Goal: Information Seeking & Learning: Learn about a topic

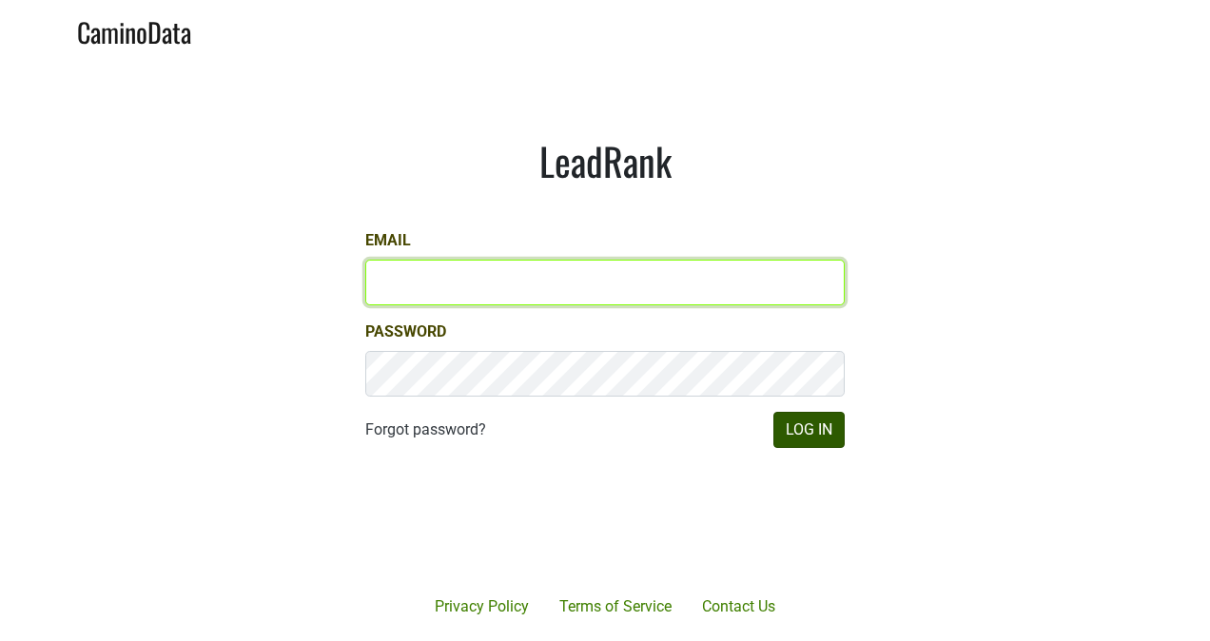
type input "[PERSON_NAME][EMAIL_ADDRESS][DOMAIN_NAME]"
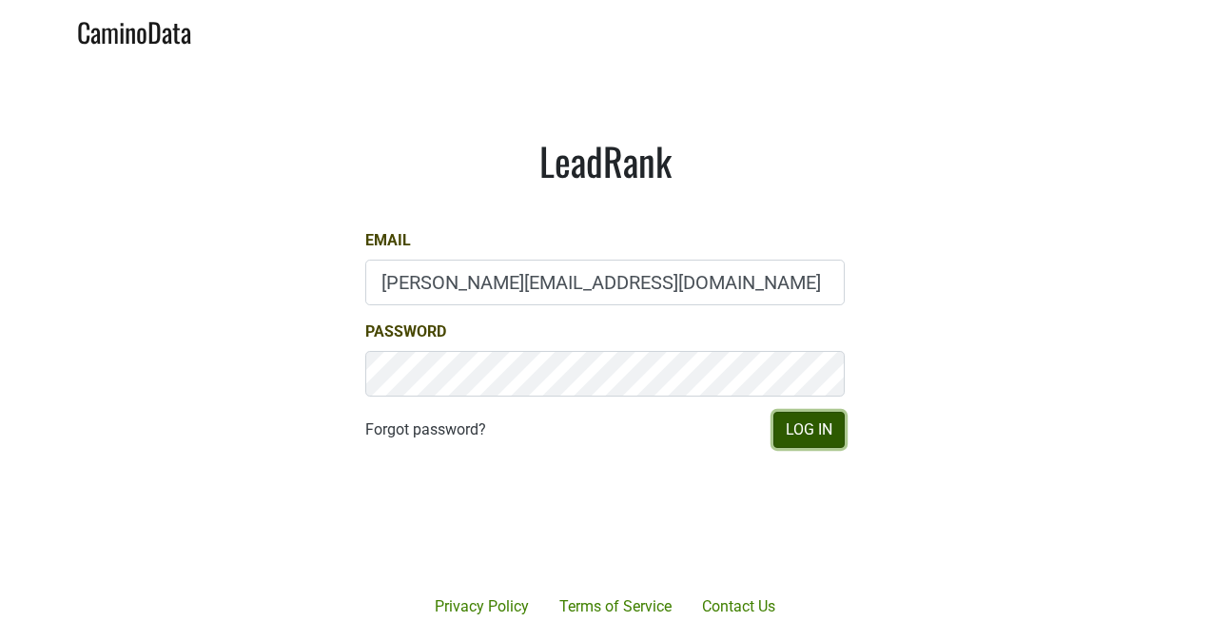
click at [793, 426] on button "Log In" at bounding box center [808, 430] width 71 height 36
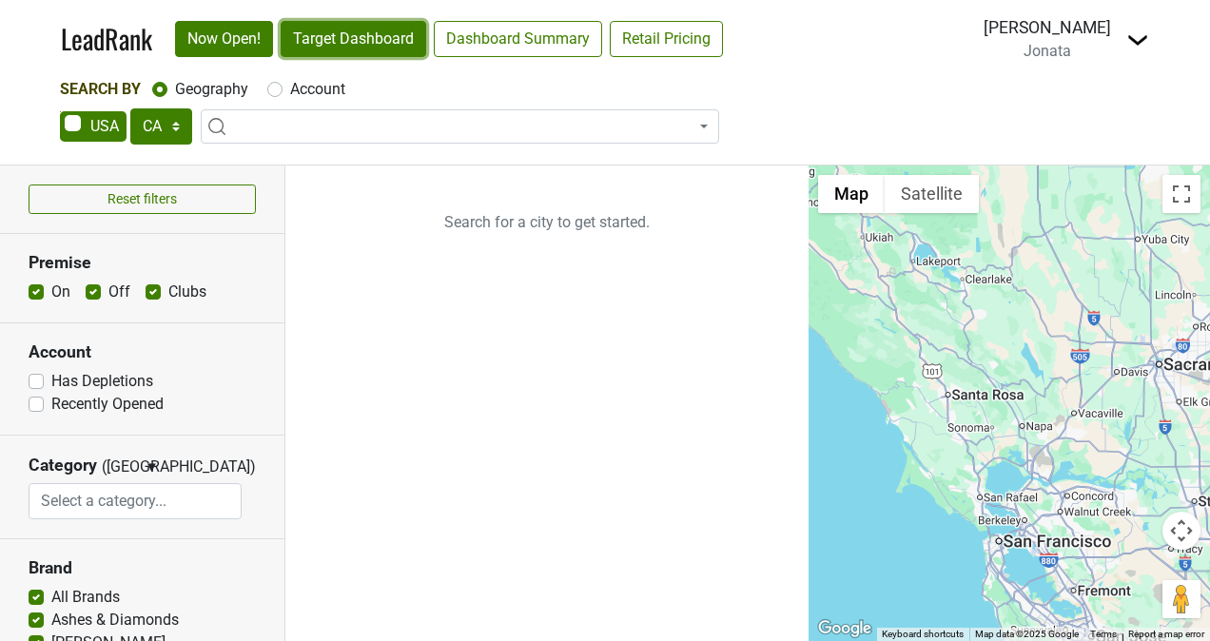
click at [312, 46] on link "Target Dashboard" at bounding box center [354, 39] width 146 height 36
click at [167, 126] on select "AK AL AR AZ CA CO CT DC DE FL GA HI IA ID IL IN KS KY LA MA MD ME MI MN MO MS M…" at bounding box center [161, 126] width 62 height 36
click at [130, 108] on select "AK AL AR AZ CA CO CT DC DE FL GA HI IA ID IL IN KS KY LA MA MD ME MI MN MO MS M…" at bounding box center [161, 126] width 62 height 36
click at [73, 447] on section "Category (OR) ▼ OR AND Afghani African Amusement Park Arcade Argentinian Armeni…" at bounding box center [142, 488] width 284 height 104
click at [299, 42] on link "Target Dashboard" at bounding box center [354, 39] width 146 height 36
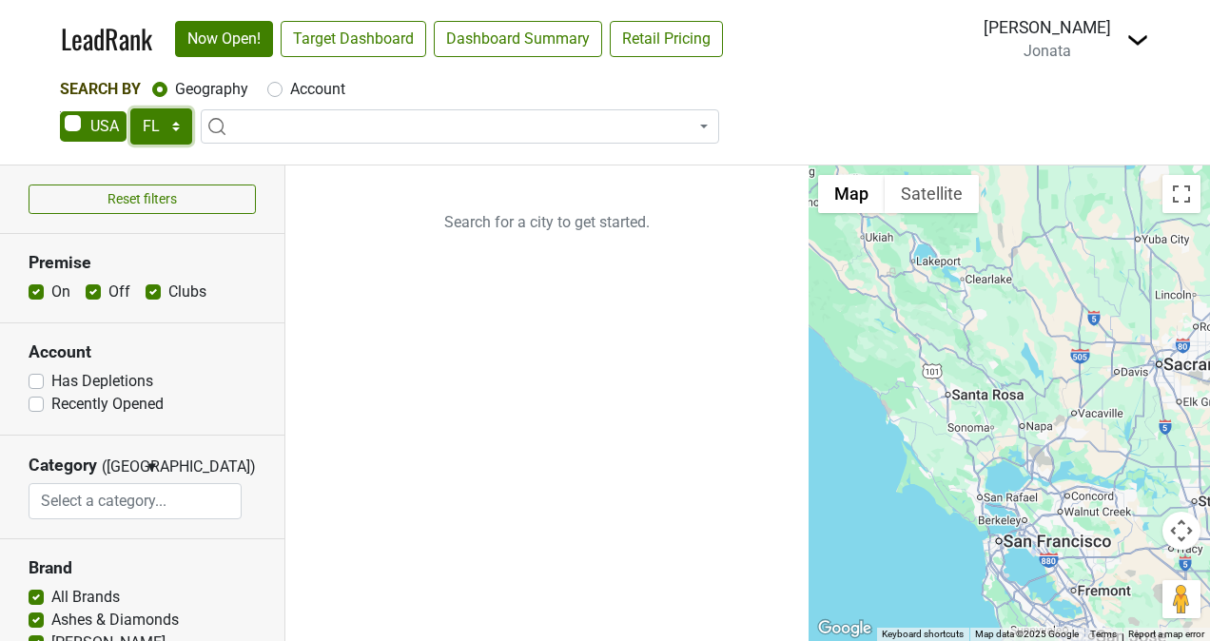
click at [157, 141] on select "AK AL AR AZ CA CO CT DC DE FL GA HI IA ID IL IN KS KY LA MA MD ME MI MN MO MS M…" at bounding box center [161, 126] width 62 height 36
click at [130, 108] on select "AK AL AR AZ CA CO CT DC DE FL GA HI IA ID IL IN KS KY LA MA MD ME MI MN MO MS M…" at bounding box center [161, 126] width 62 height 36
click at [373, 48] on link "Target Dashboard" at bounding box center [354, 39] width 146 height 36
click at [179, 131] on select "AK AL AR AZ CA CO CT DC DE FL GA HI IA ID IL IN KS KY LA MA MD ME MI MN MO MS M…" at bounding box center [161, 126] width 62 height 36
select select "CA"
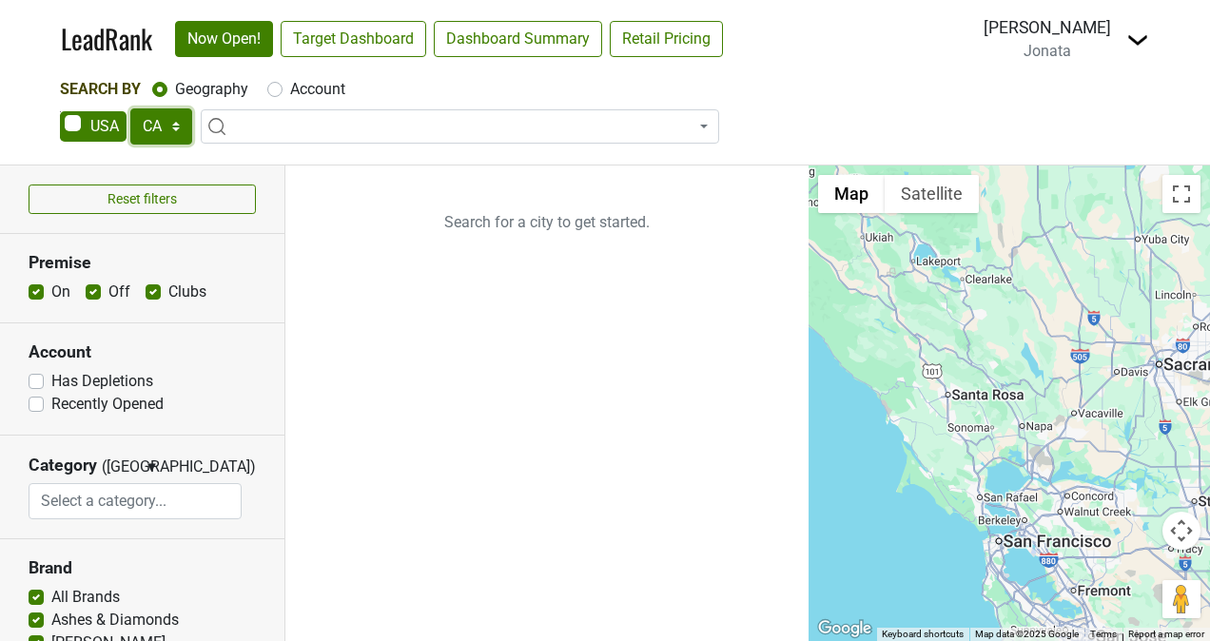
click at [130, 108] on select "AK AL AR AZ CA CO CT DC DE FL GA HI IA ID IL IN KS KY LA MA MD ME MI MN MO MS M…" at bounding box center [161, 126] width 62 height 36
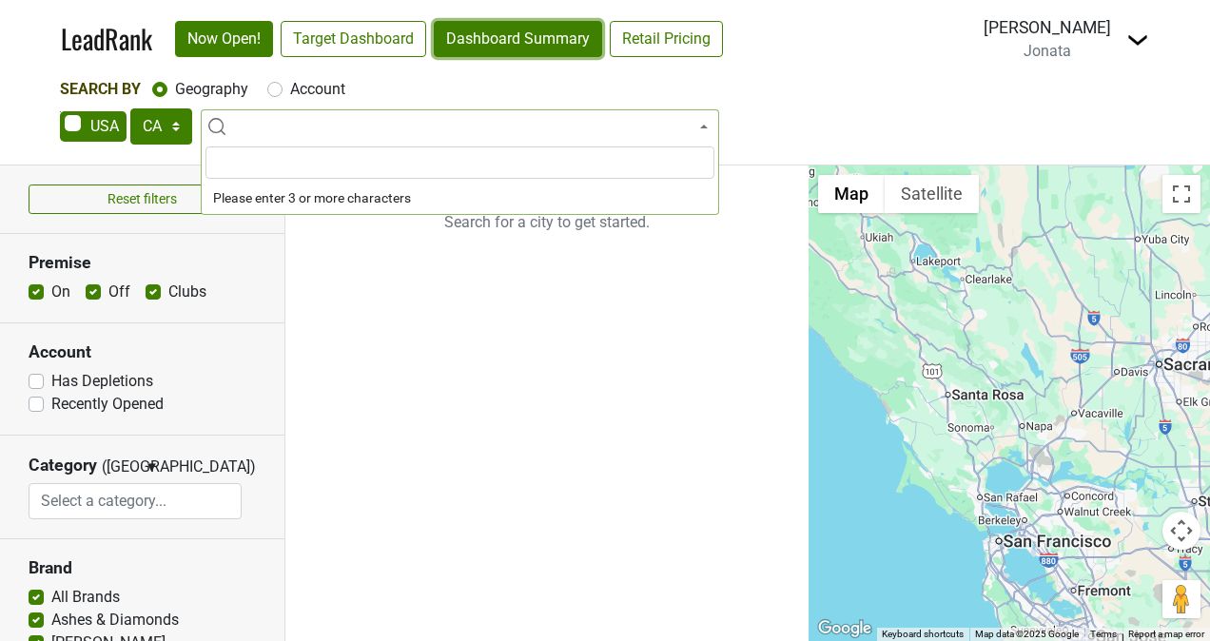
click at [456, 41] on link "Dashboard Summary" at bounding box center [518, 39] width 168 height 36
click at [550, 39] on link "Dashboard Summary" at bounding box center [518, 39] width 168 height 36
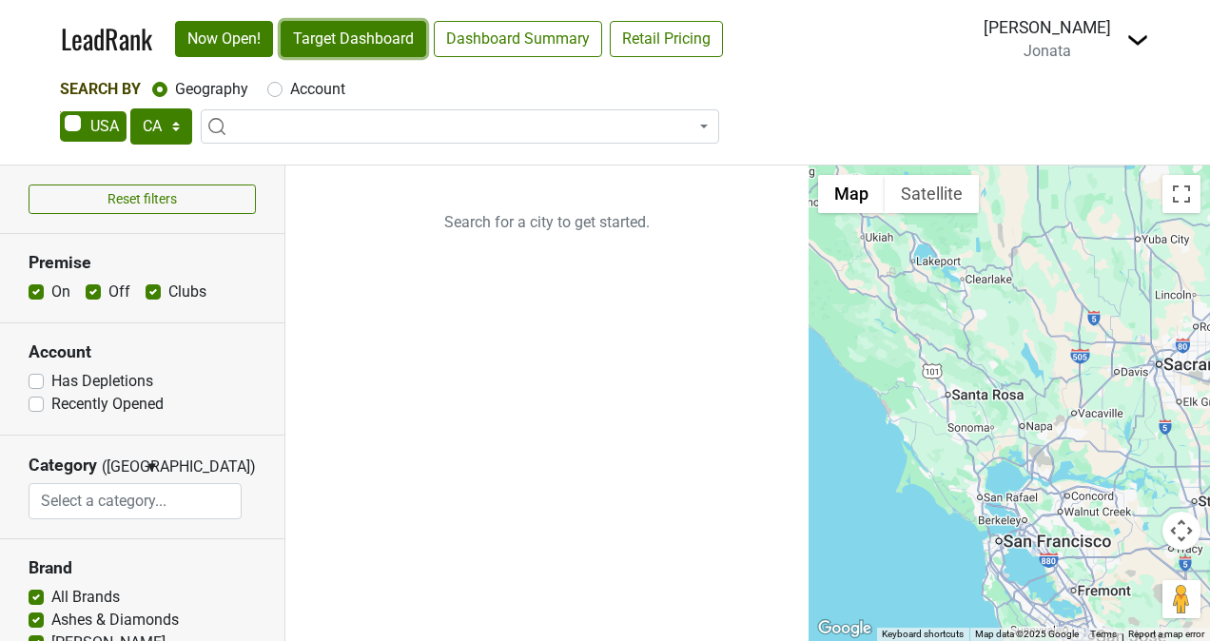
click at [377, 32] on link "Target Dashboard" at bounding box center [354, 39] width 146 height 36
click at [438, 257] on p "Search for a city to get started." at bounding box center [546, 222] width 523 height 114
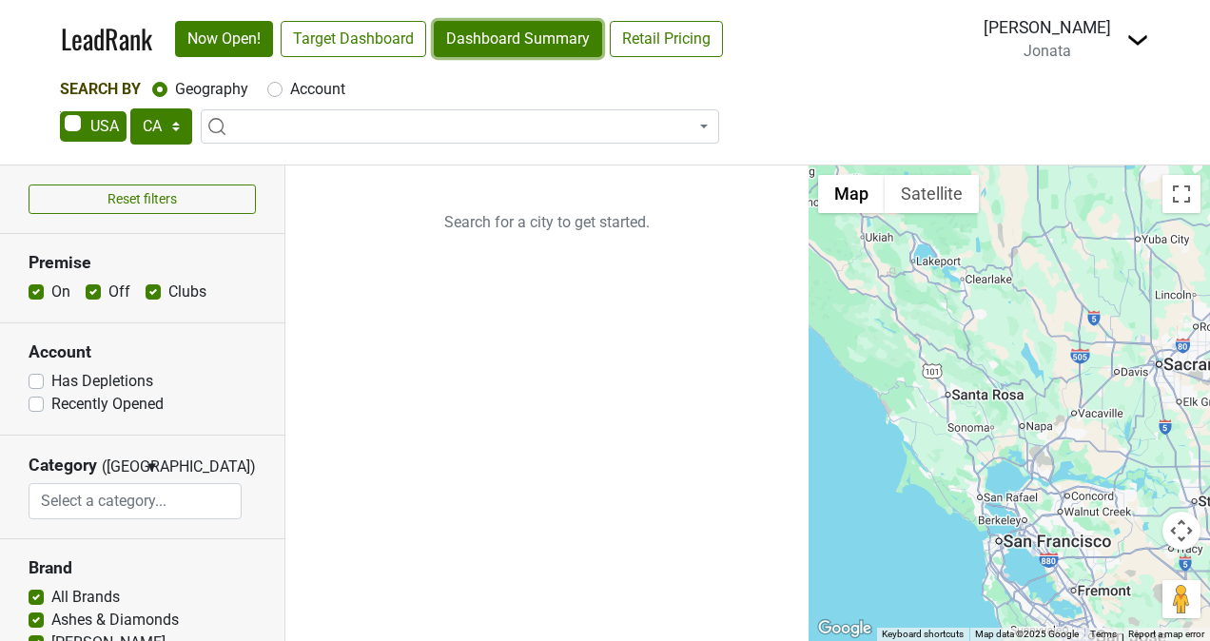
click at [514, 25] on link "Dashboard Summary" at bounding box center [518, 39] width 168 height 36
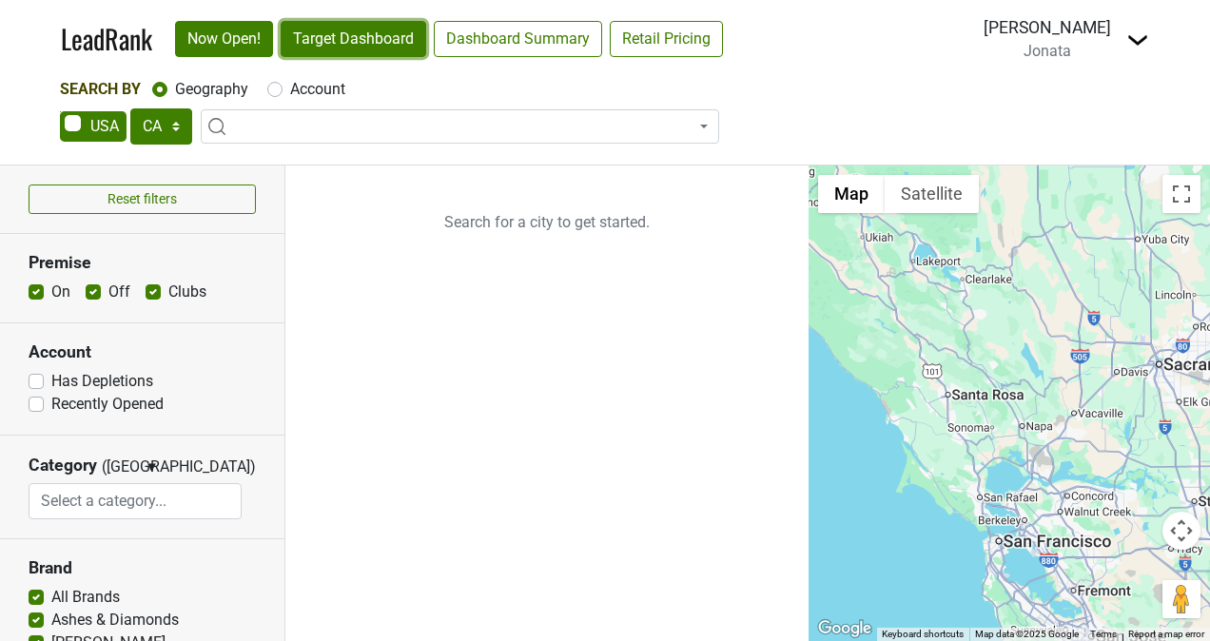
click at [308, 41] on link "Target Dashboard" at bounding box center [354, 39] width 146 height 36
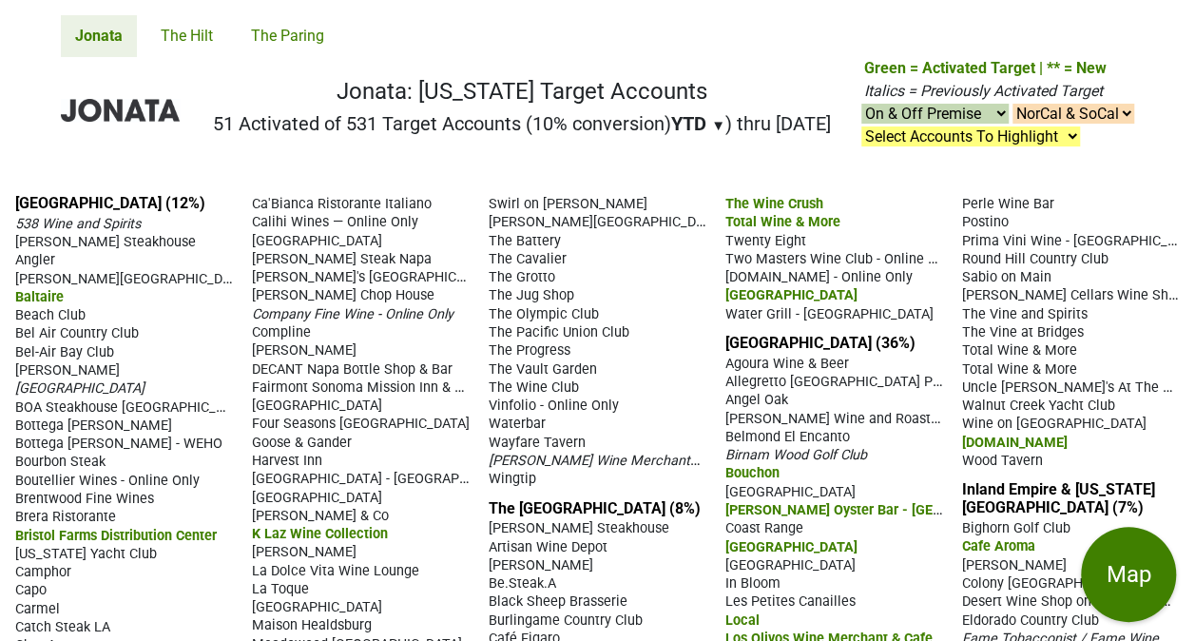
click at [637, 31] on nav "Jonata The Hilt The Paring" at bounding box center [598, 28] width 1104 height 57
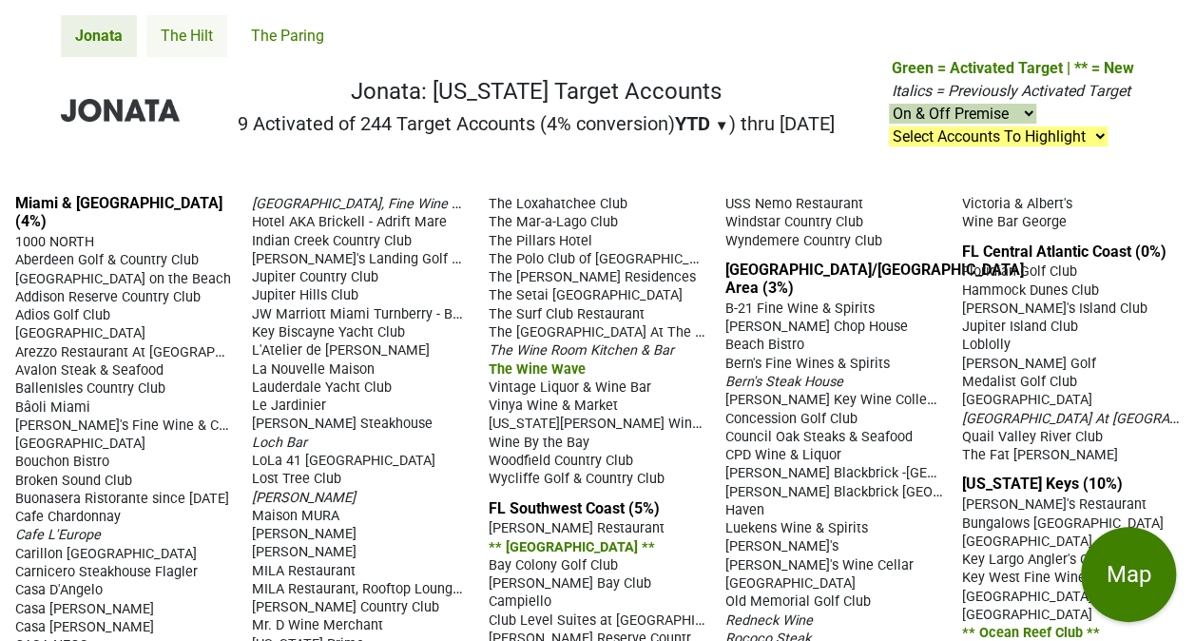
click at [176, 32] on link "The Hilt" at bounding box center [186, 36] width 81 height 42
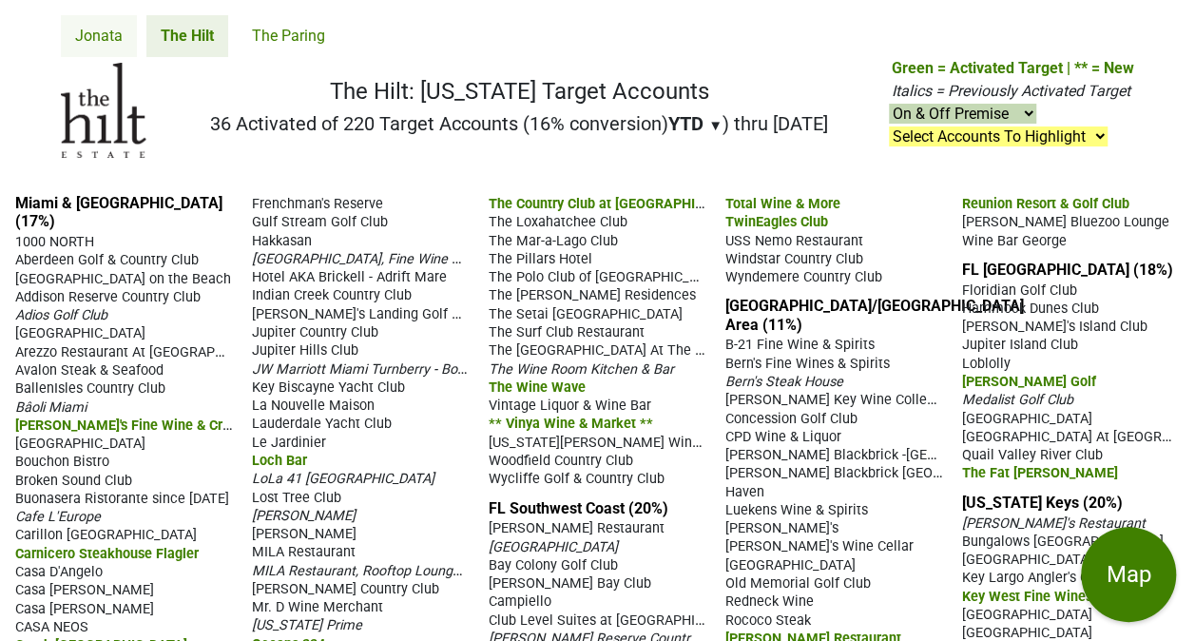
click at [89, 29] on link "Jonata" at bounding box center [99, 36] width 76 height 42
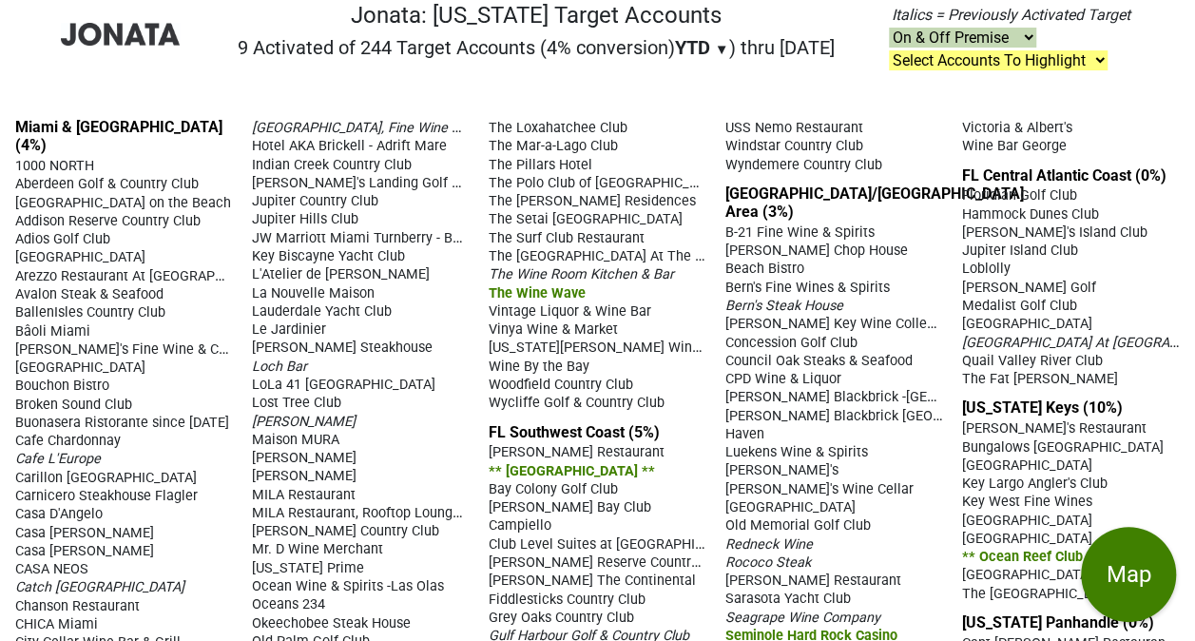
scroll to position [88, 0]
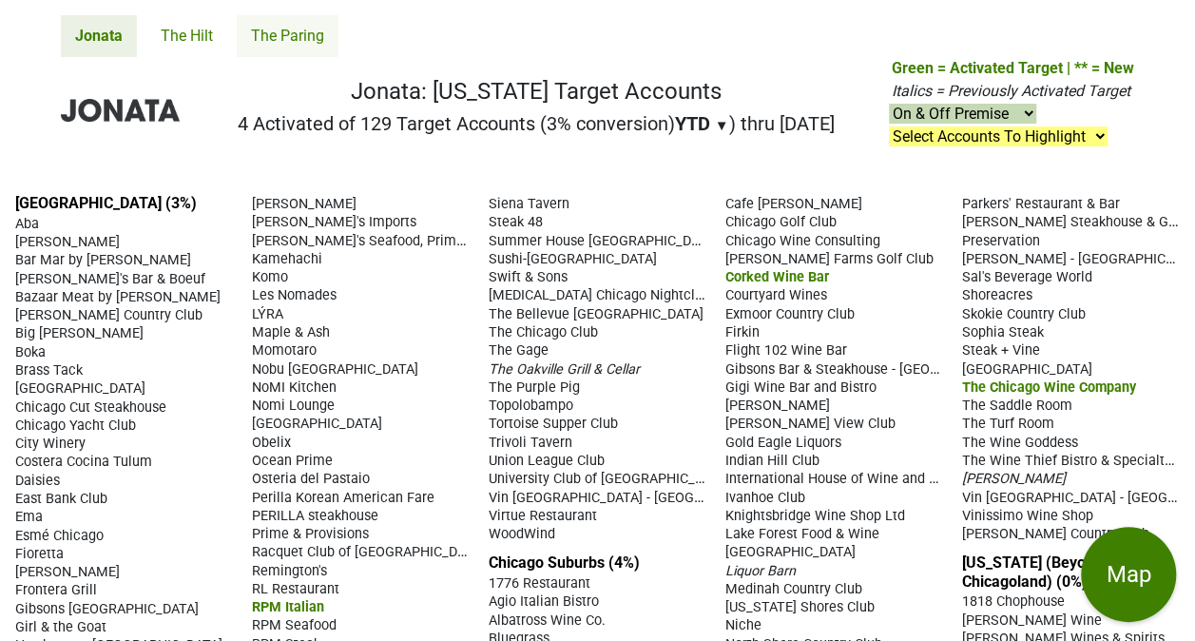
click at [282, 36] on link "The Paring" at bounding box center [288, 36] width 102 height 42
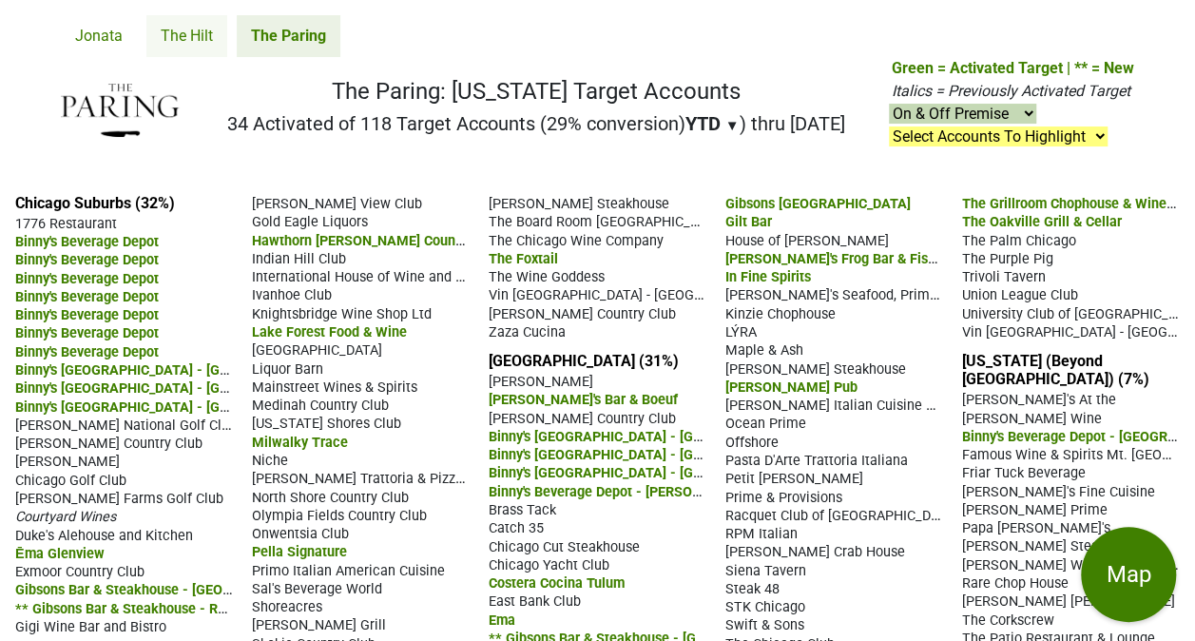
click at [191, 37] on link "The Hilt" at bounding box center [186, 36] width 81 height 42
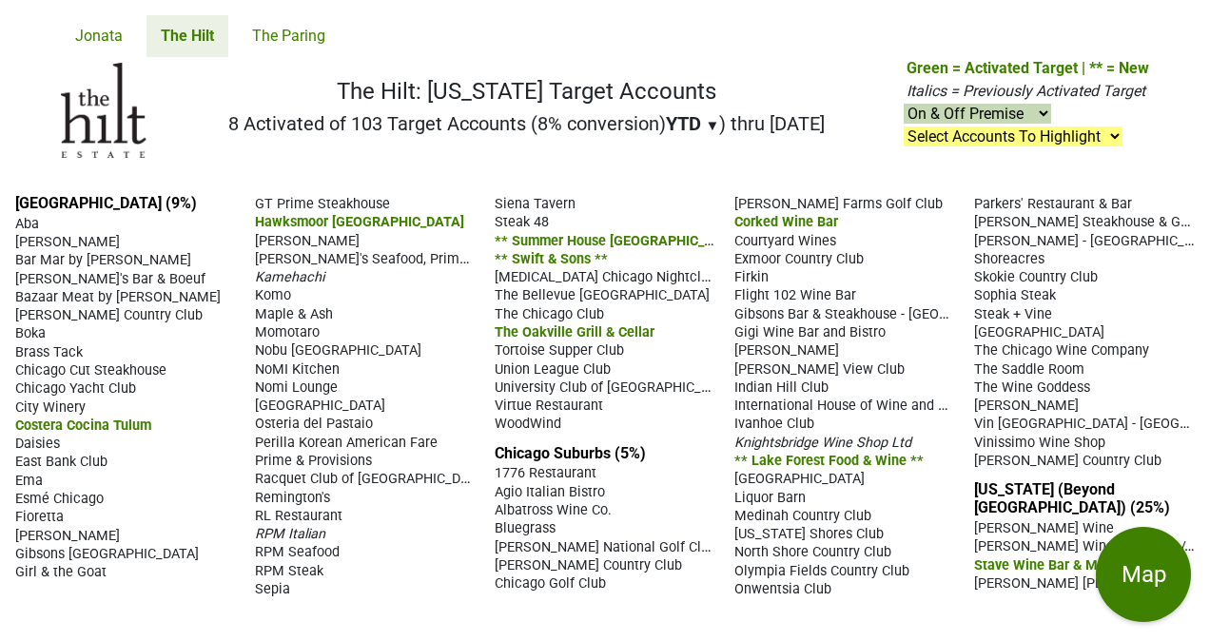
click at [186, 36] on link "The Hilt" at bounding box center [187, 36] width 82 height 42
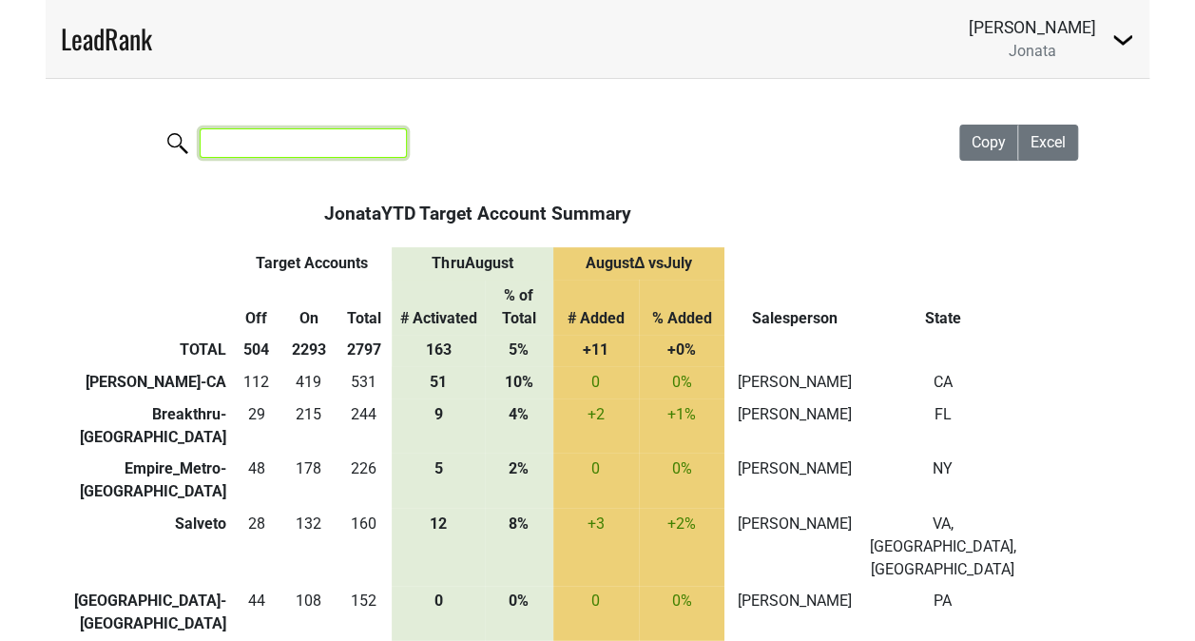
click at [361, 144] on input "search" at bounding box center [303, 142] width 207 height 29
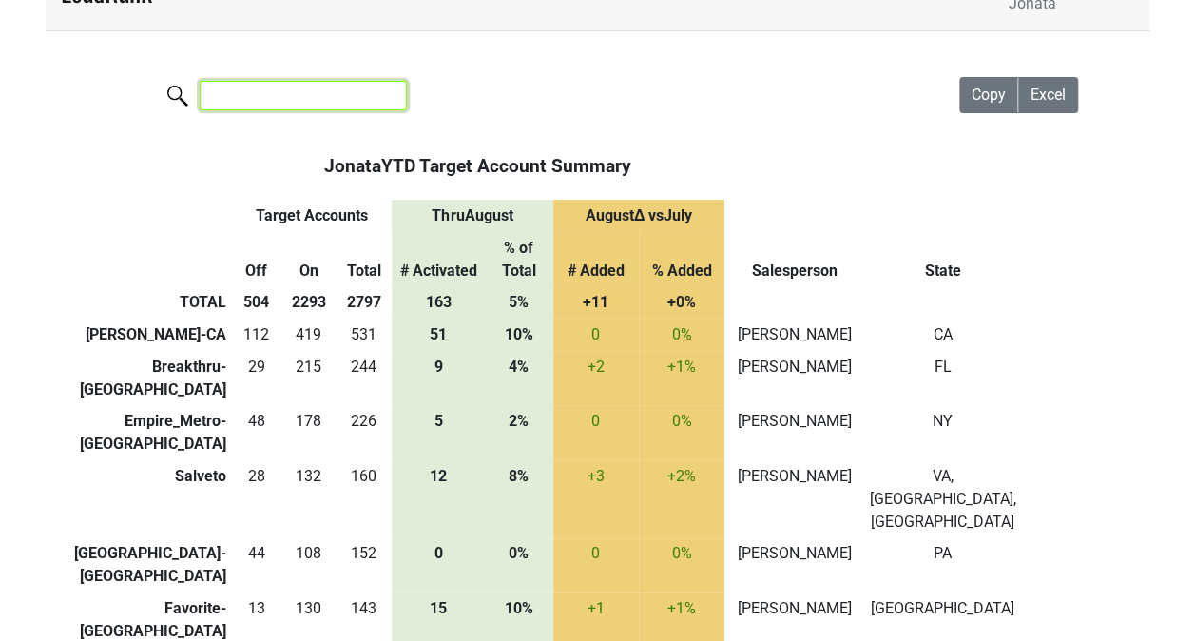
click at [335, 93] on input "search" at bounding box center [303, 95] width 207 height 29
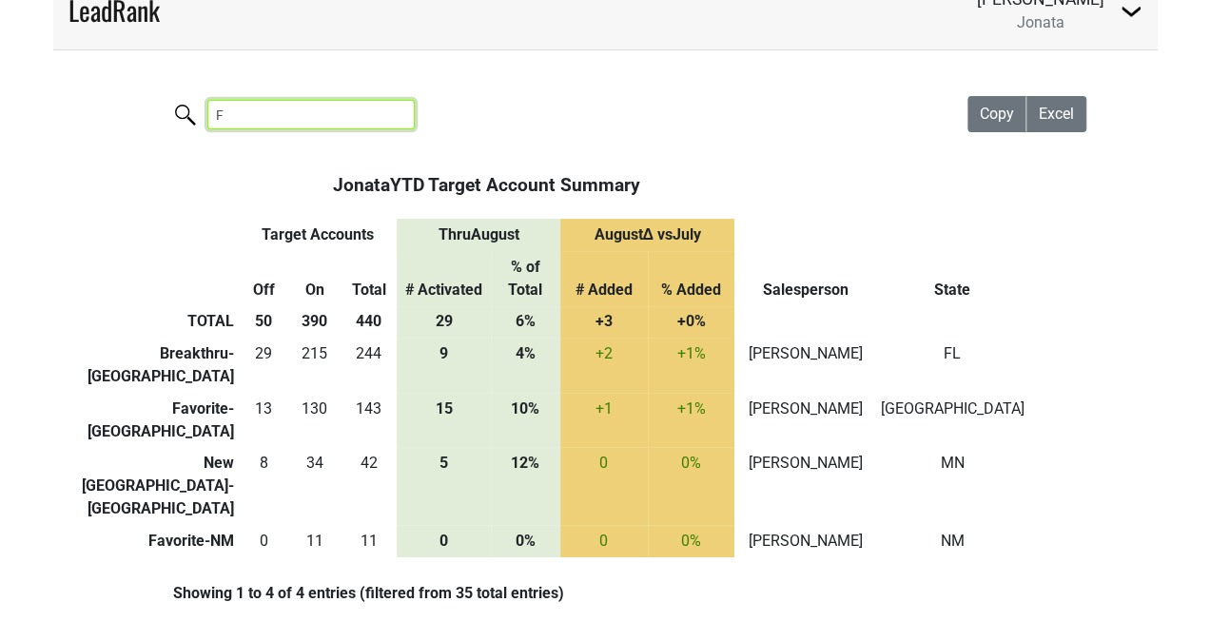
scroll to position [0, 0]
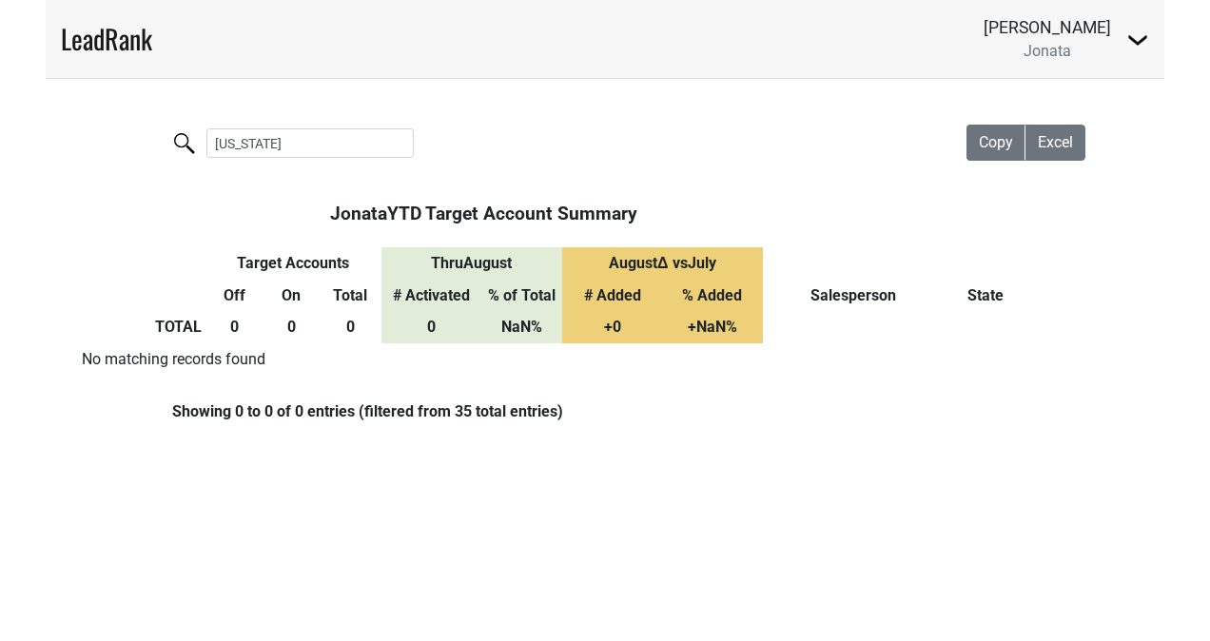
click at [252, 182] on th "Jonata YTD Target Account Summary" at bounding box center [483, 214] width 556 height 67
click at [268, 135] on input "Florida" at bounding box center [309, 142] width 207 height 29
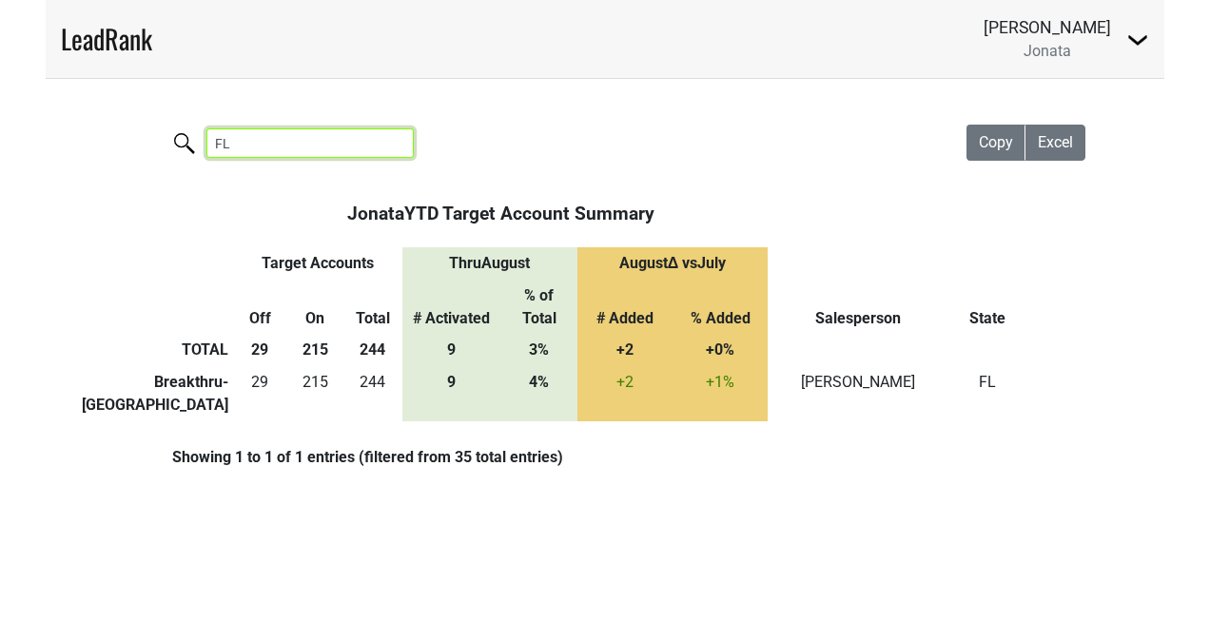
type input "F"
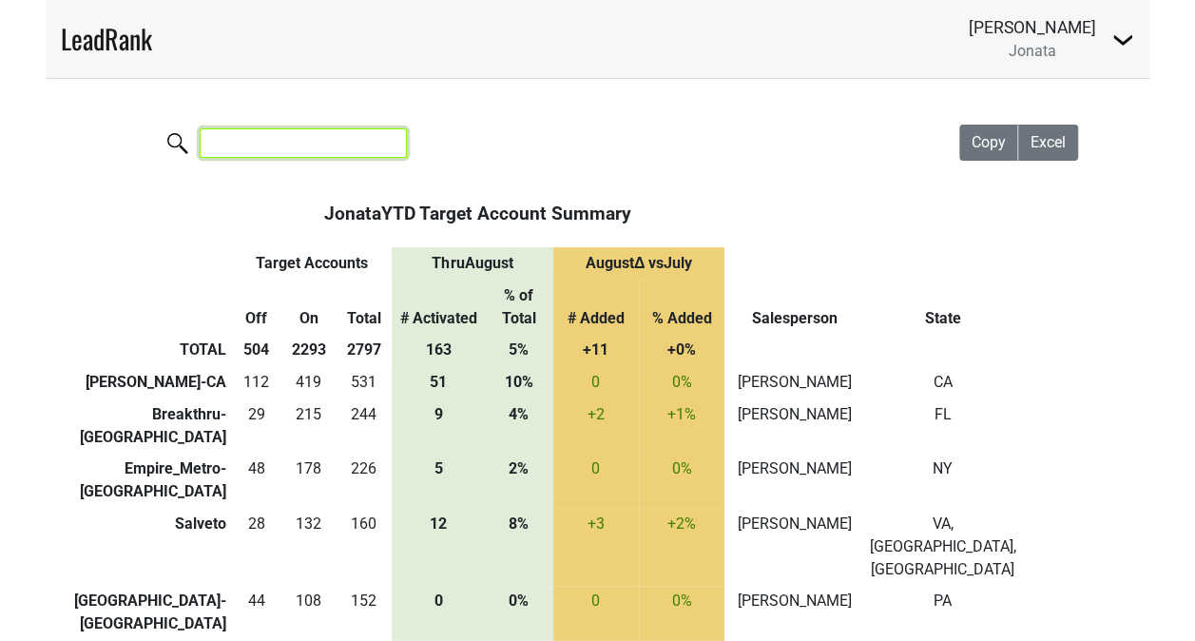
click at [266, 137] on input "search" at bounding box center [303, 142] width 207 height 29
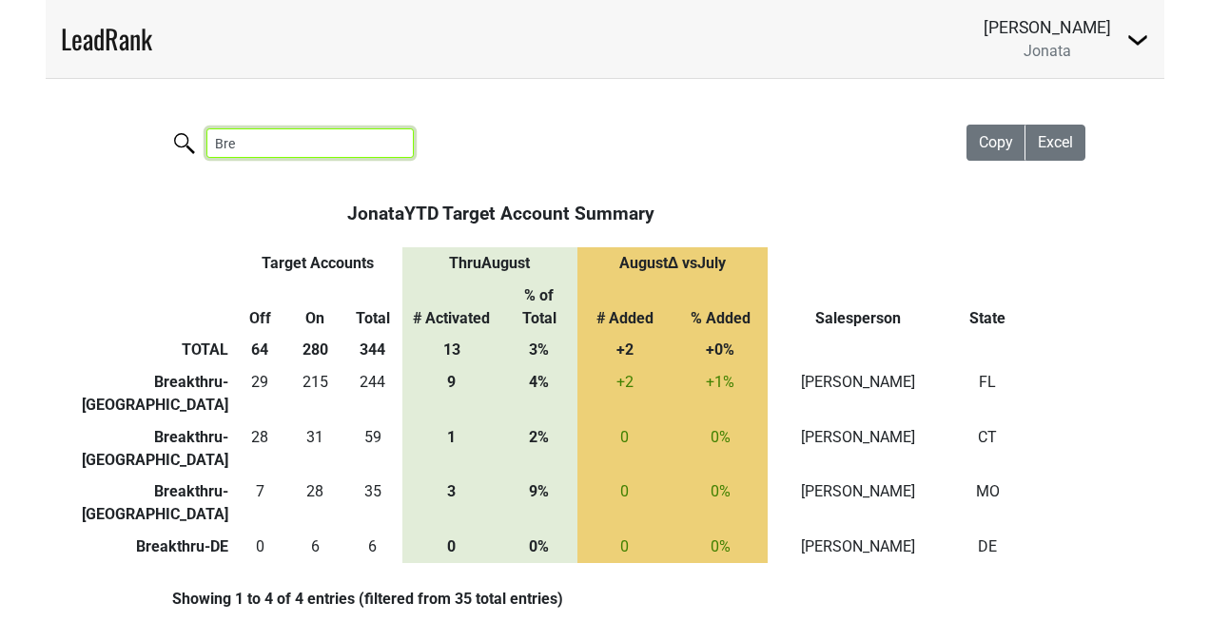
type input "Bre"
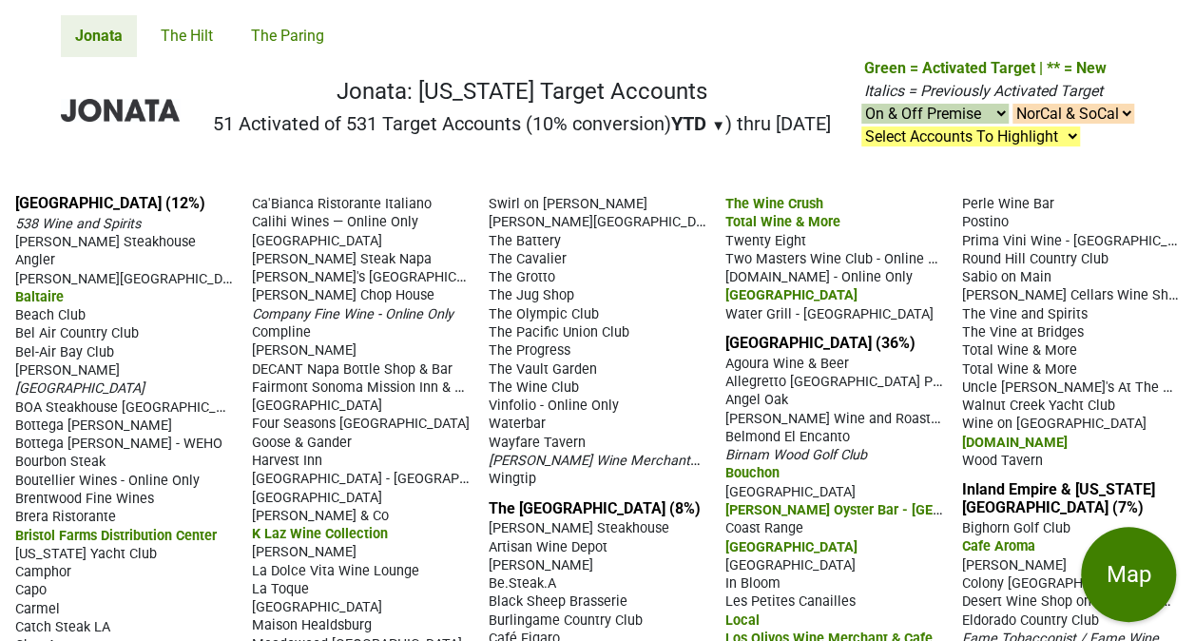
click at [1070, 137] on select "Select Accounts To Highlight **Activated After 8/1/25** Prev. Active, YTD Non-B…" at bounding box center [971, 136] width 219 height 20
click at [1101, 146] on p "Green = Activated Target | ** = New Italics = Previously Activated Target On & …" at bounding box center [999, 102] width 270 height 91
click at [1118, 112] on select "NorCal & SoCal NorCal Only SoCal Only" at bounding box center [1074, 114] width 122 height 20
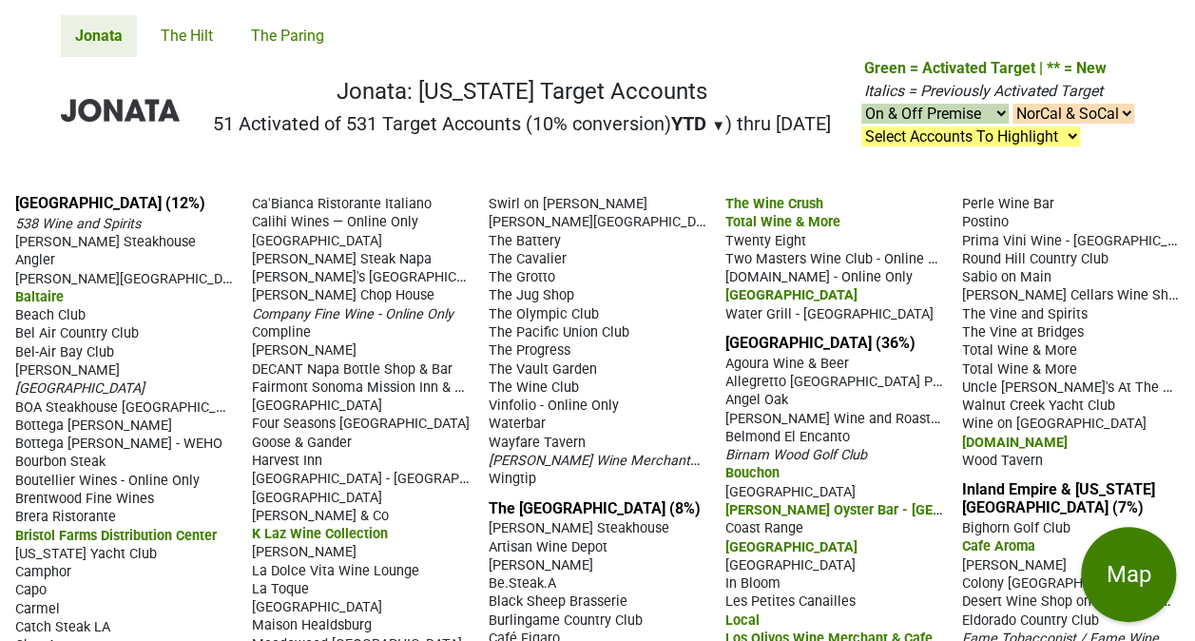
click at [1118, 112] on select "NorCal & SoCal NorCal Only SoCal Only" at bounding box center [1074, 114] width 122 height 20
click at [1069, 139] on select "Select Accounts To Highlight **Activated After 8/1/25** Prev. Active, YTD Non-B…" at bounding box center [971, 136] width 219 height 20
select select ".michelin-starred"
click at [862, 126] on select "Select Accounts To Highlight **Activated After 8/1/25** Prev. Active, YTD Non-B…" at bounding box center [971, 136] width 219 height 20
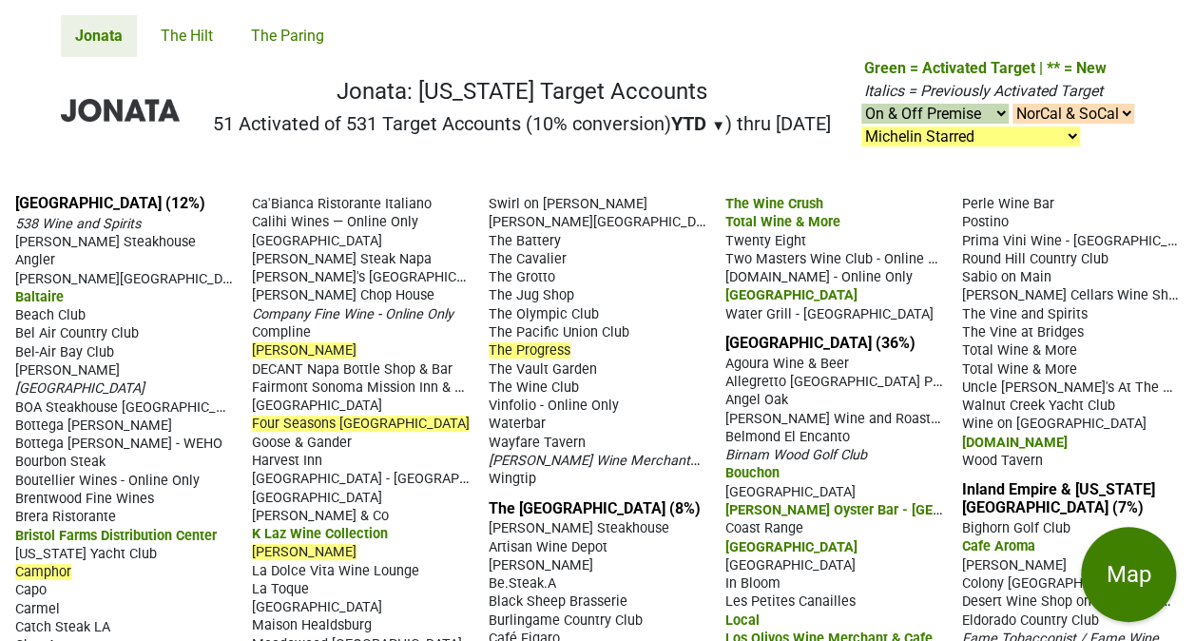
click at [1057, 139] on select "Select Accounts To Highlight **Activated After 8/1/25** Prev. Active, YTD Non-B…" at bounding box center [971, 136] width 219 height 20
select select
click at [862, 126] on select "Select Accounts To Highlight **Activated After 8/1/25** Prev. Active, YTD Non-B…" at bounding box center [971, 136] width 219 height 20
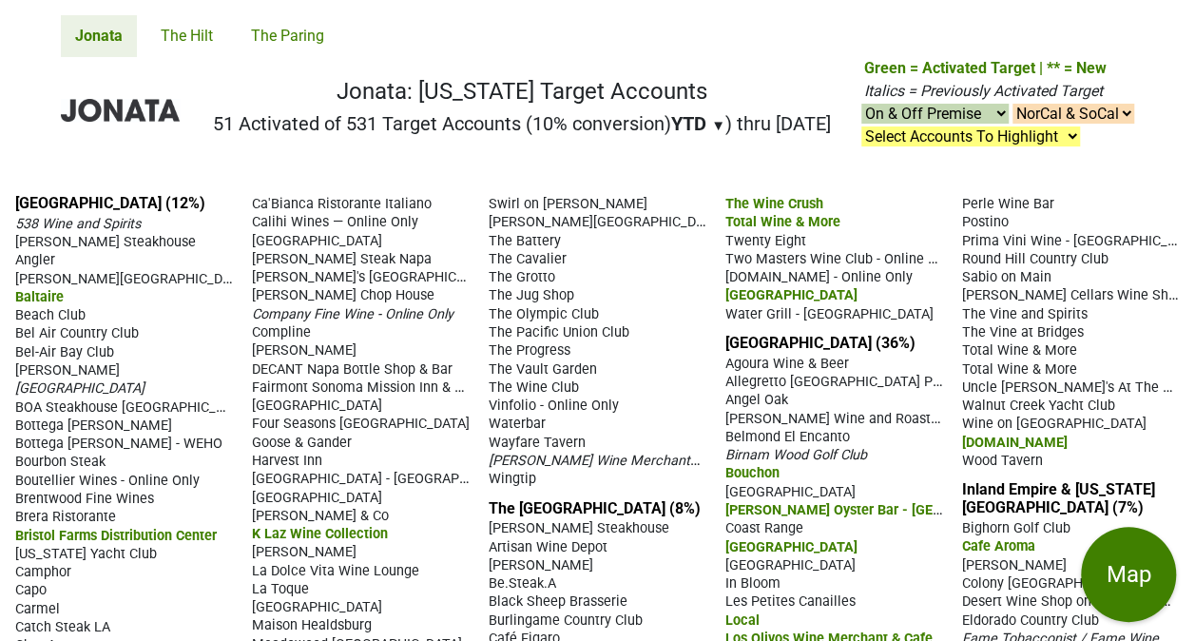
click at [1122, 116] on select "NorCal & SoCal NorCal Only SoCal Only" at bounding box center [1074, 114] width 122 height 20
click at [1003, 136] on select "Select Accounts To Highlight **Activated After 8/1/25** Prev. Active, YTD Non-B…" at bounding box center [971, 136] width 219 height 20
click at [1105, 151] on nav "Jonata: California Target Accounts 51 Activated of 531 Target Accounts (10% con…" at bounding box center [598, 118] width 1104 height 122
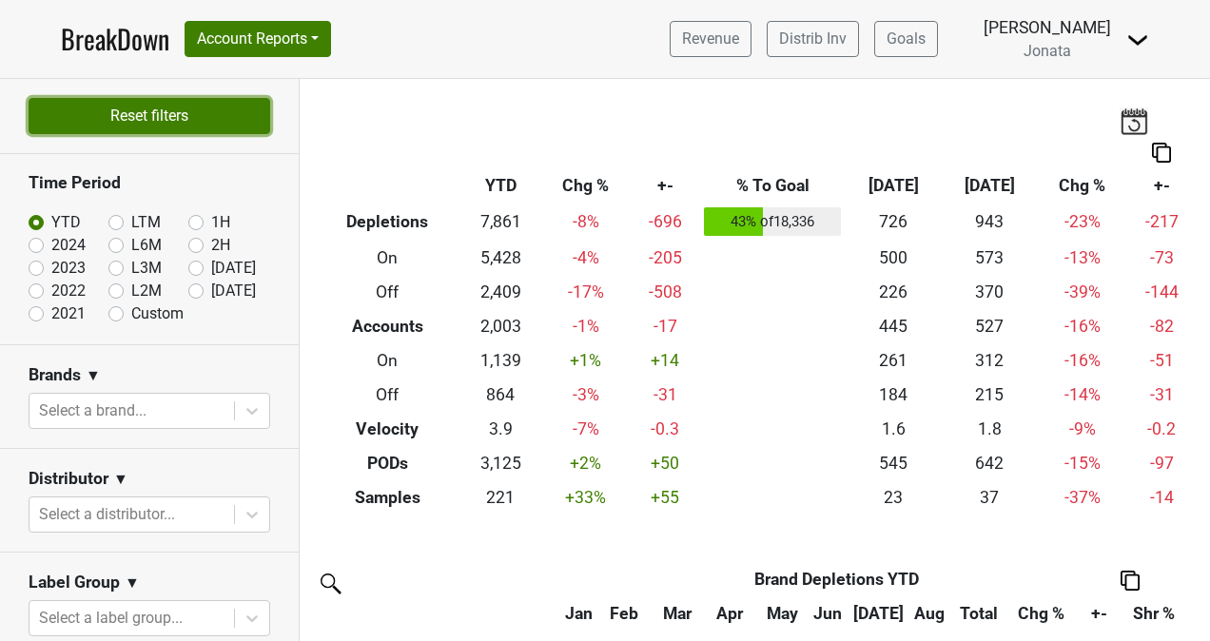
click at [86, 122] on button "Reset filters" at bounding box center [150, 116] width 242 height 36
checkbox input "false"
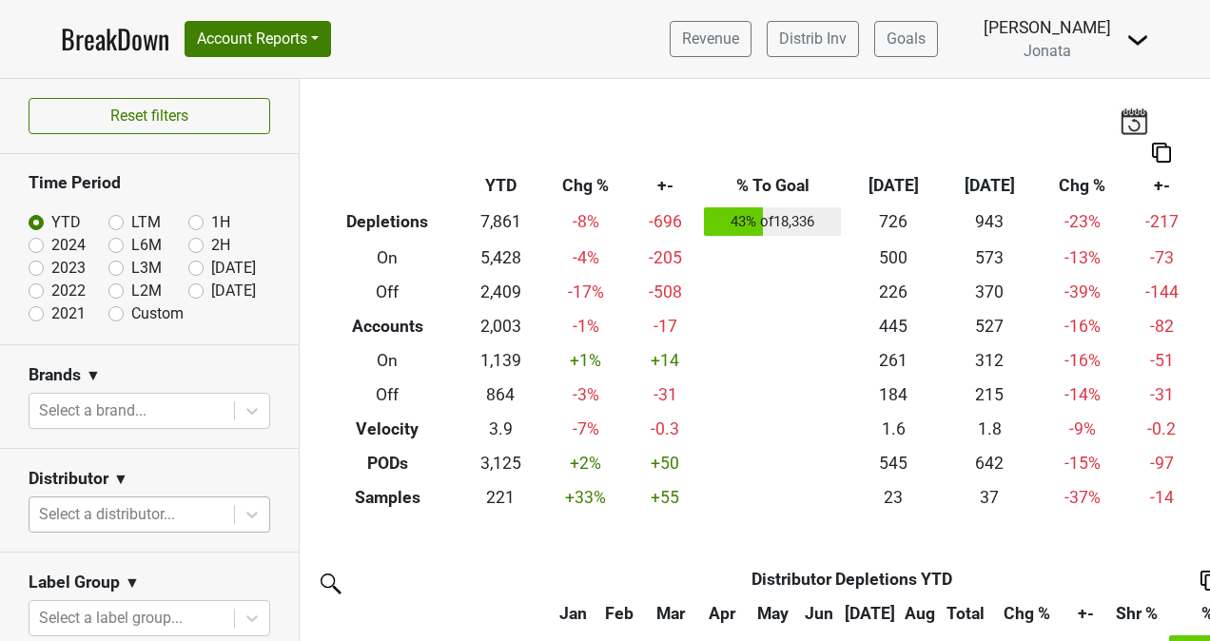
click at [173, 519] on body "BreakDown Account Reports SuperRanker Map Award Progress Chain Compliance CRM N…" at bounding box center [605, 320] width 1210 height 641
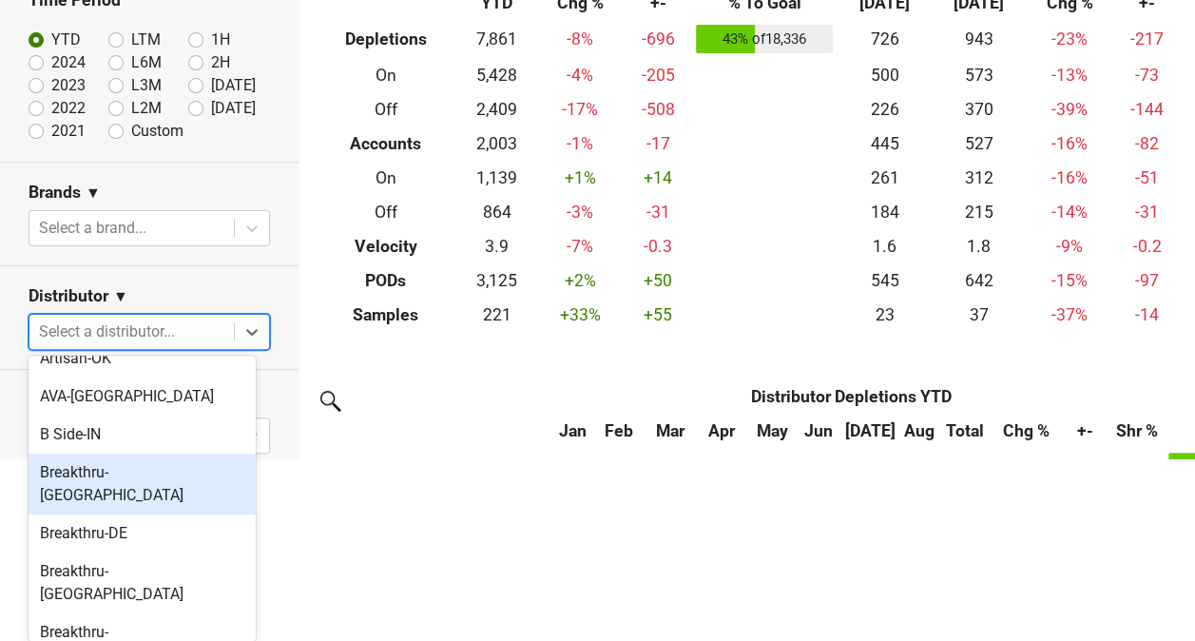
scroll to position [180, 0]
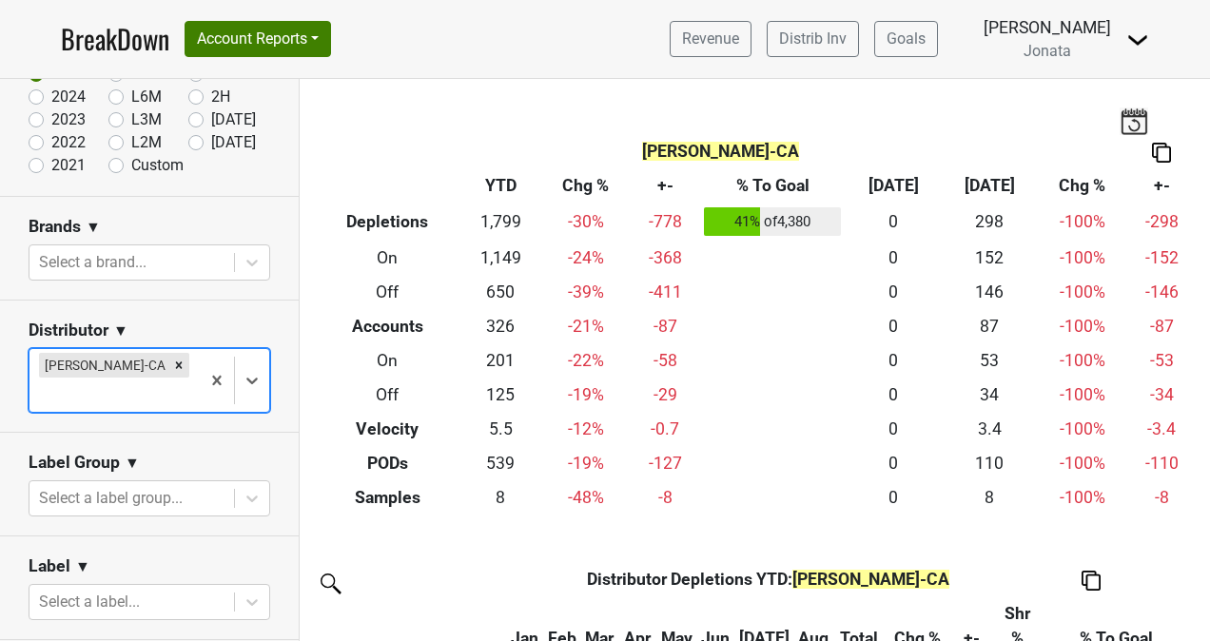
scroll to position [142, 0]
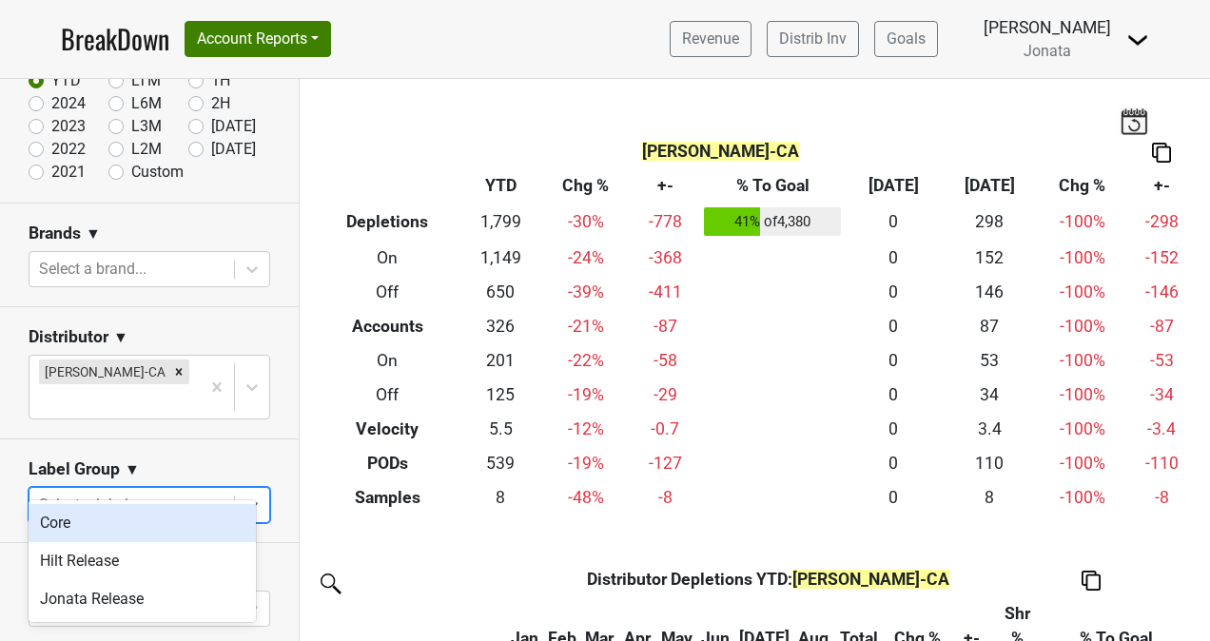
click at [118, 488] on div "Select a label group..." at bounding box center [131, 505] width 204 height 34
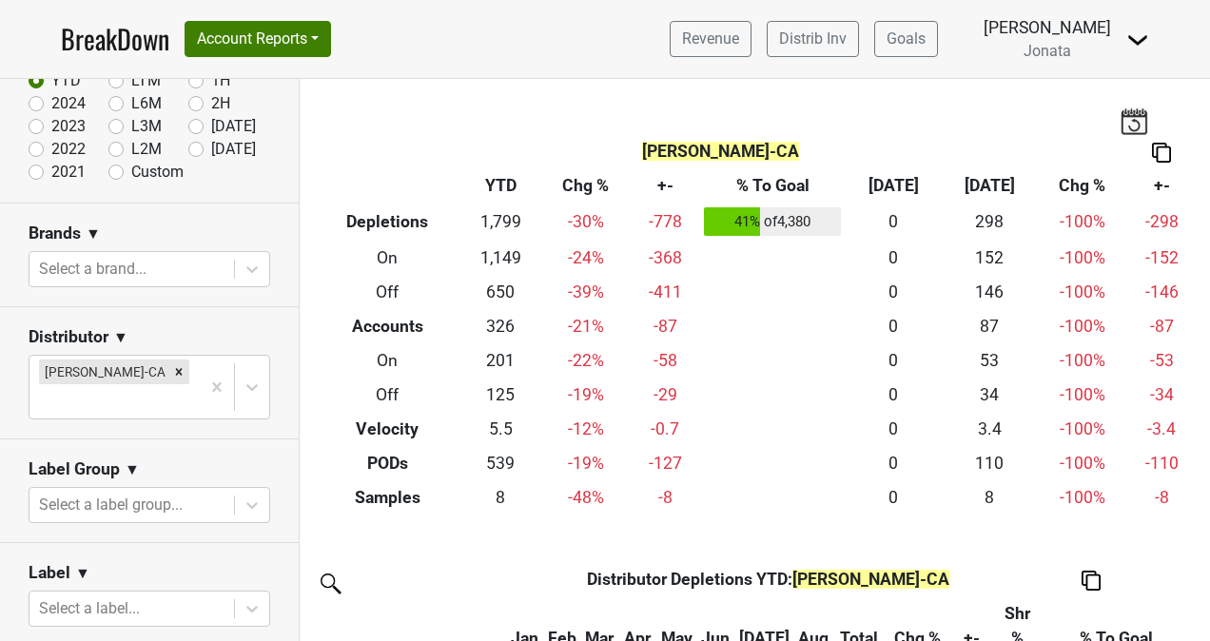
click at [153, 439] on section "Label Group ▼ Select a label group..." at bounding box center [149, 491] width 299 height 104
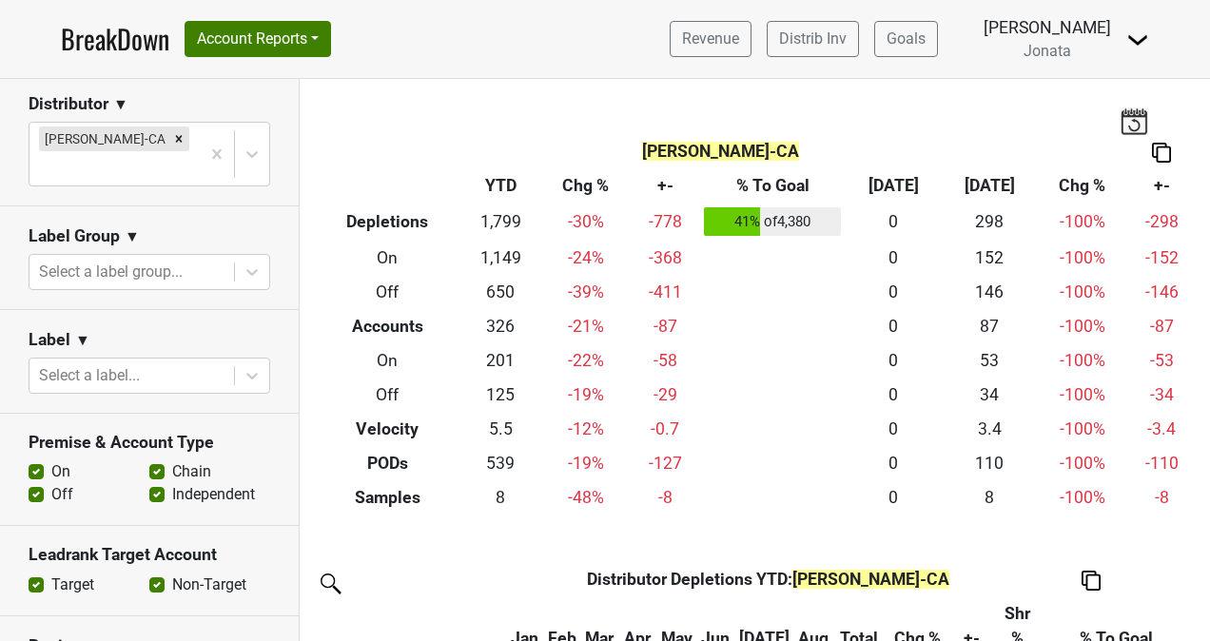
scroll to position [376, 0]
click at [89, 565] on section "Leadrank Target Account Target Non-Target" at bounding box center [149, 569] width 299 height 89
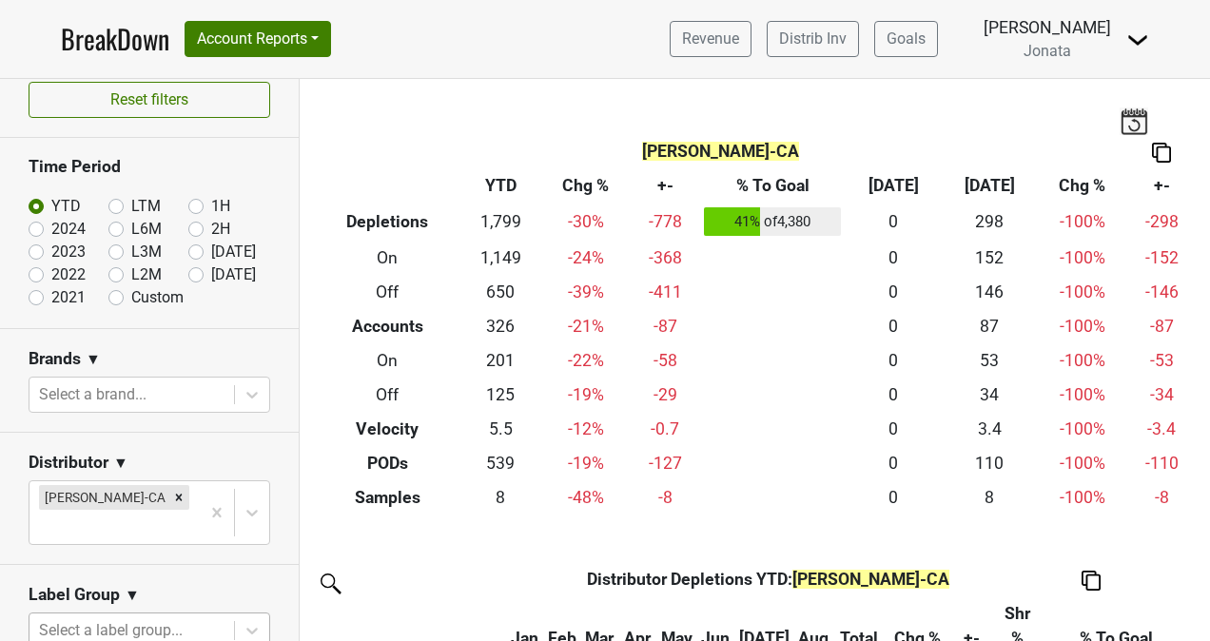
scroll to position [0, 0]
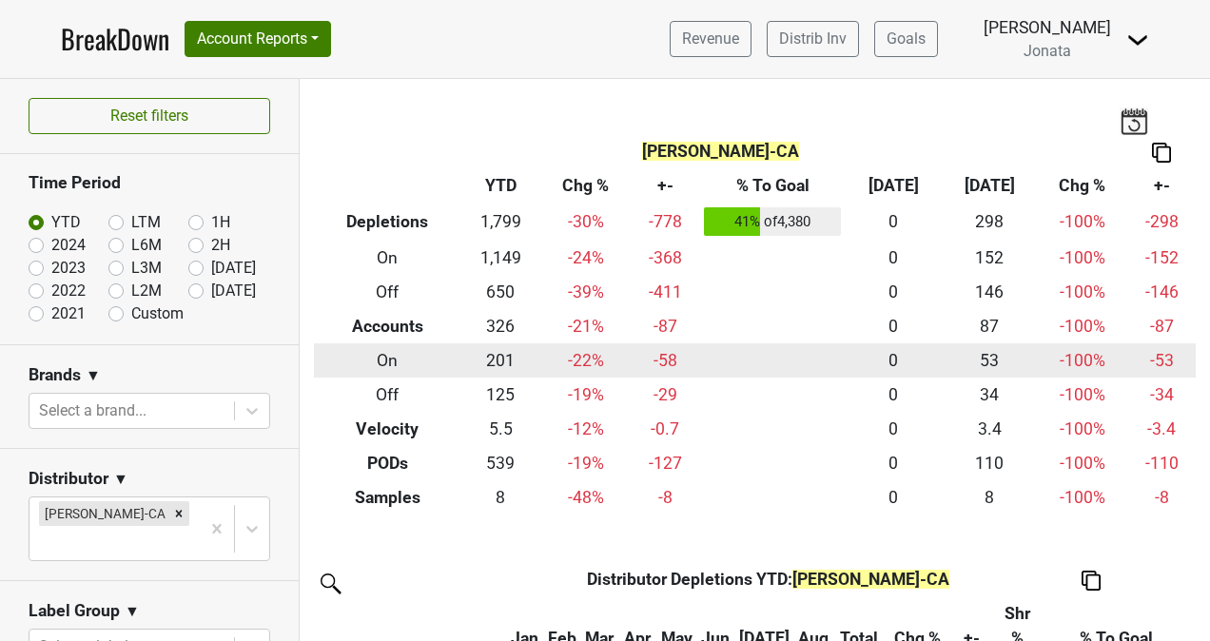
click at [550, 358] on td "-22 %" at bounding box center [585, 360] width 89 height 34
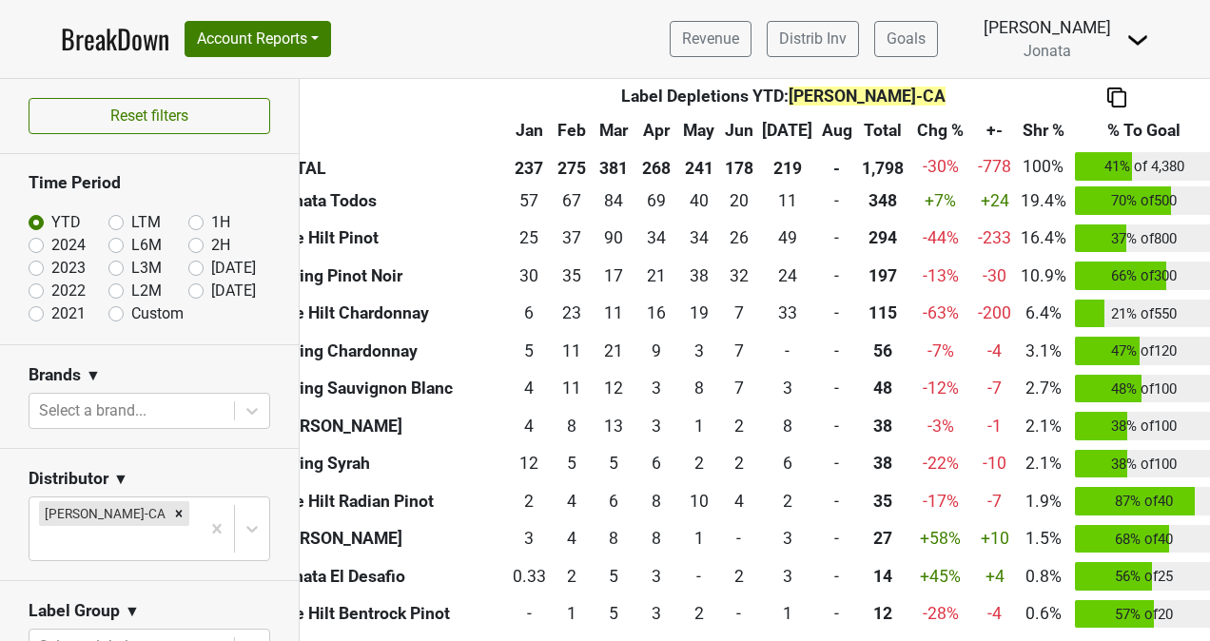
scroll to position [740, 0]
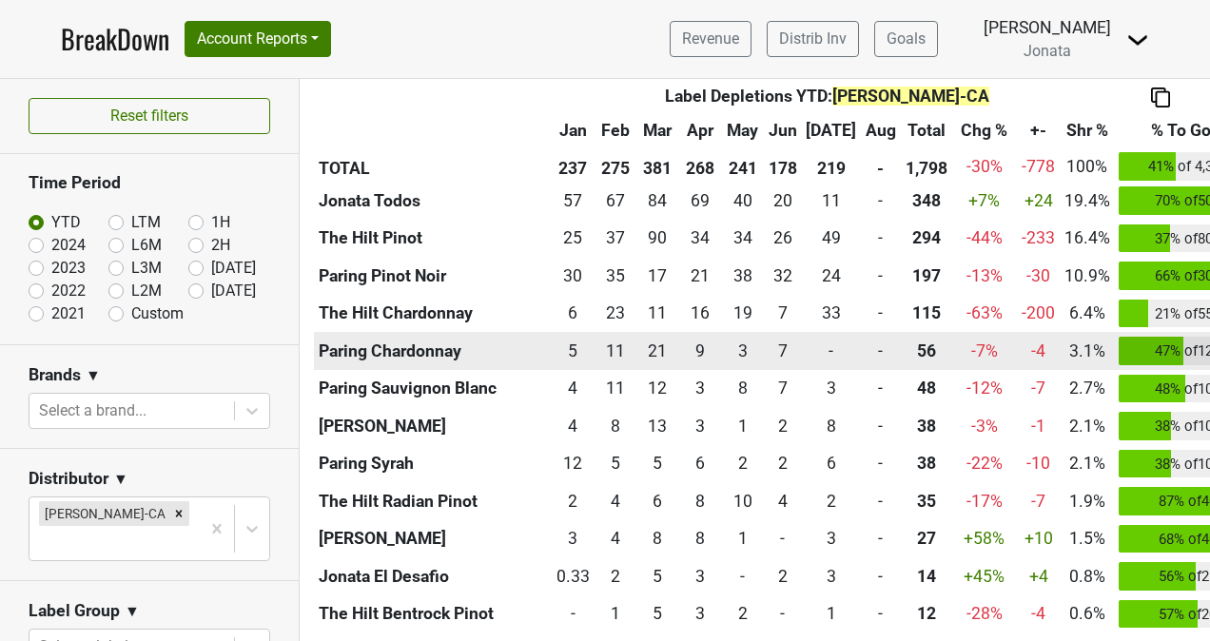
click at [417, 354] on th "Paring Chardonnay" at bounding box center [433, 351] width 238 height 38
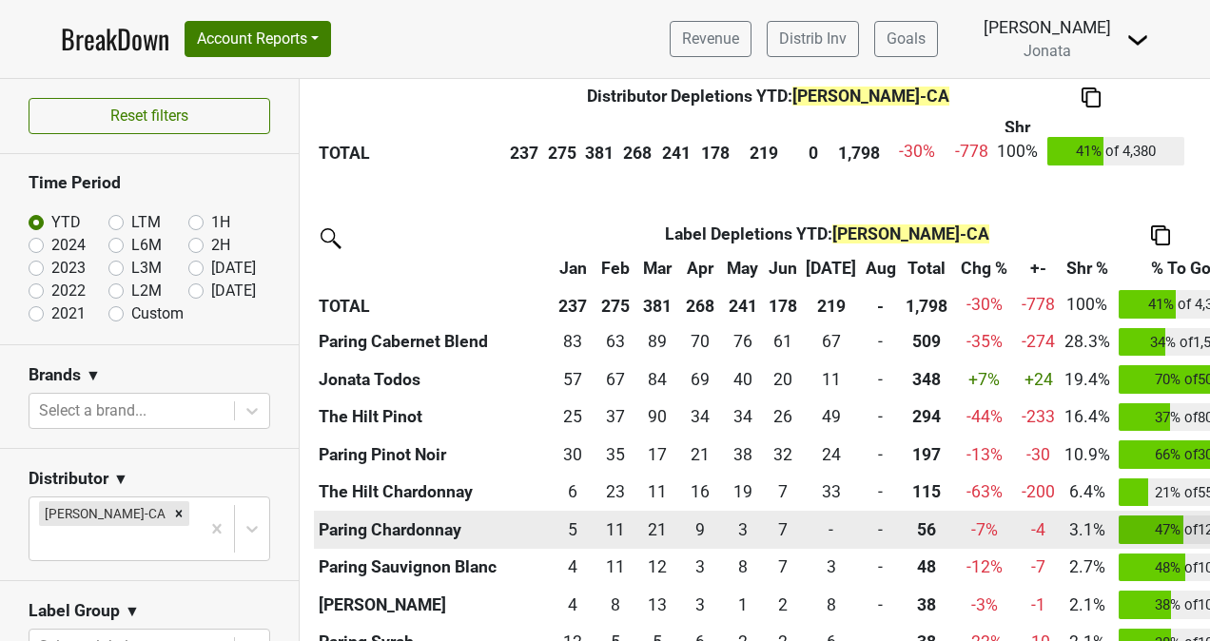
scroll to position [556, 0]
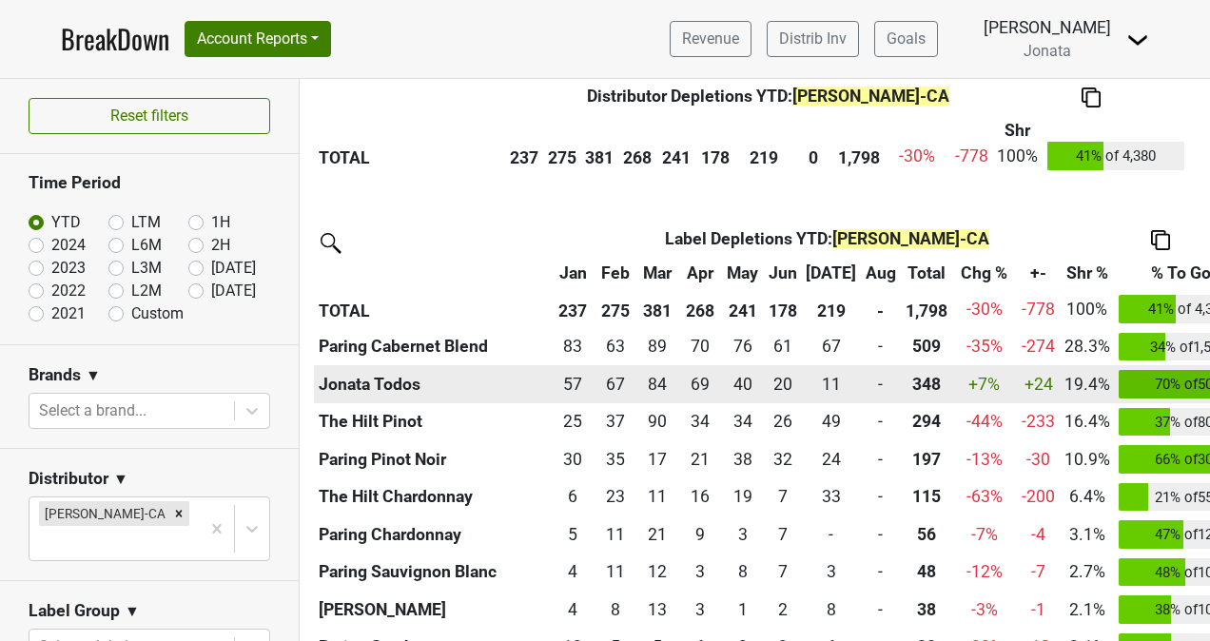
click at [359, 388] on th "Jonata Todos" at bounding box center [433, 384] width 238 height 38
drag, startPoint x: 359, startPoint y: 388, endPoint x: 415, endPoint y: 396, distance: 55.7
click at [415, 396] on th "Jonata Todos" at bounding box center [433, 384] width 238 height 38
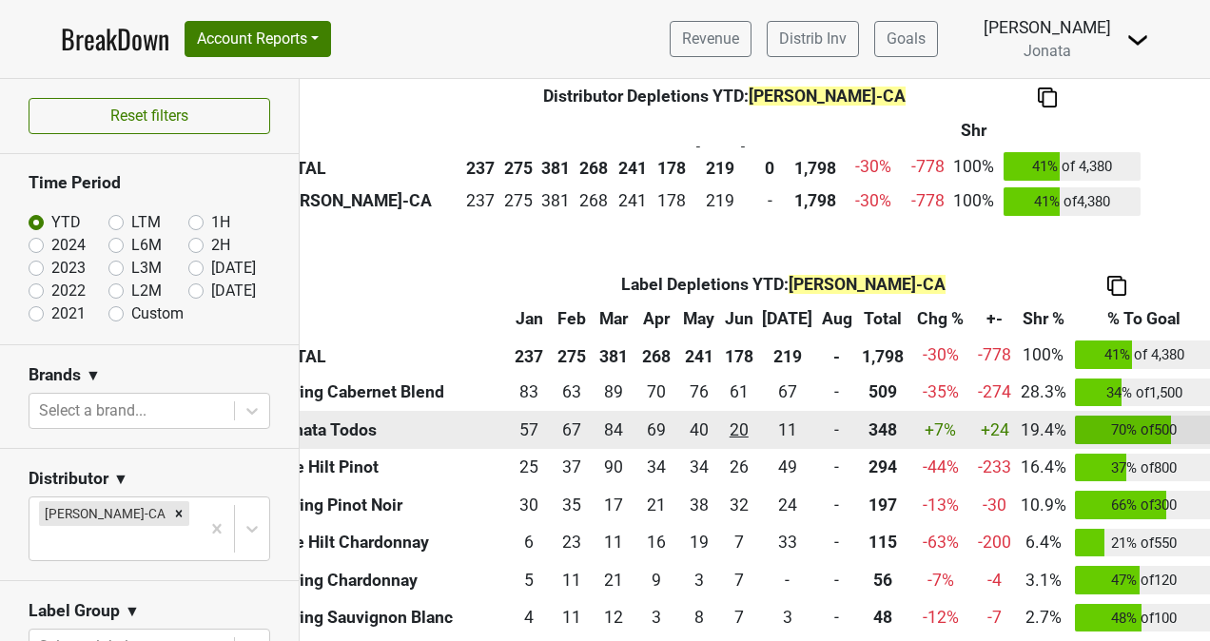
scroll to position [505, 44]
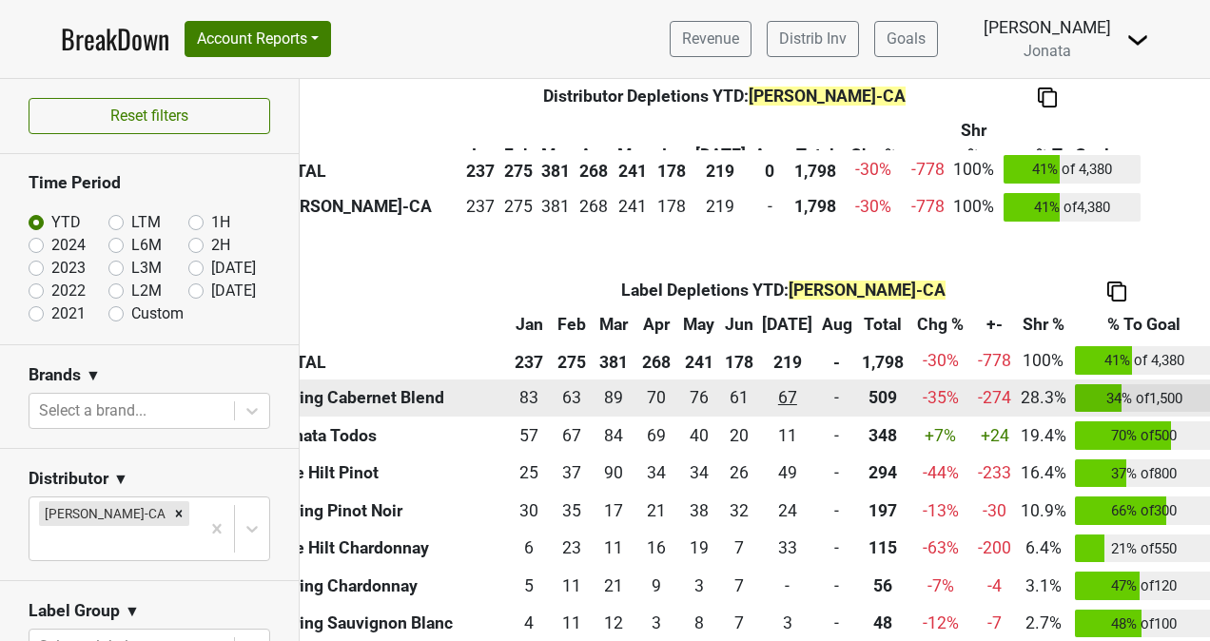
click at [774, 396] on div "67 67" at bounding box center [787, 397] width 50 height 25
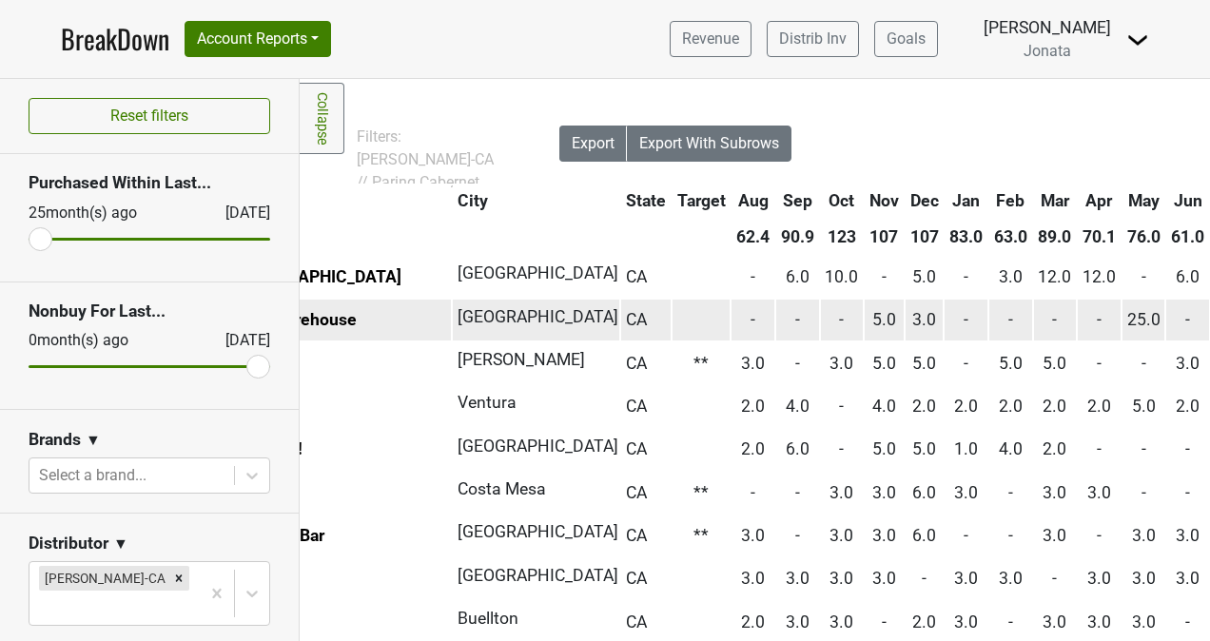
scroll to position [1, 0]
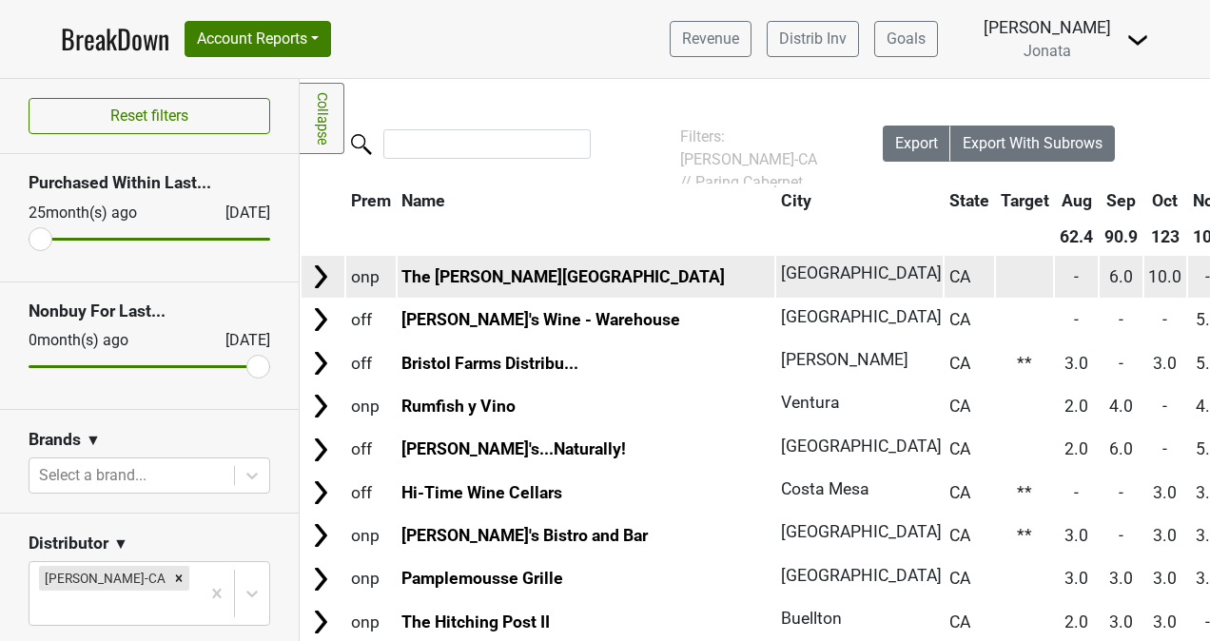
click at [318, 278] on img at bounding box center [320, 276] width 29 height 29
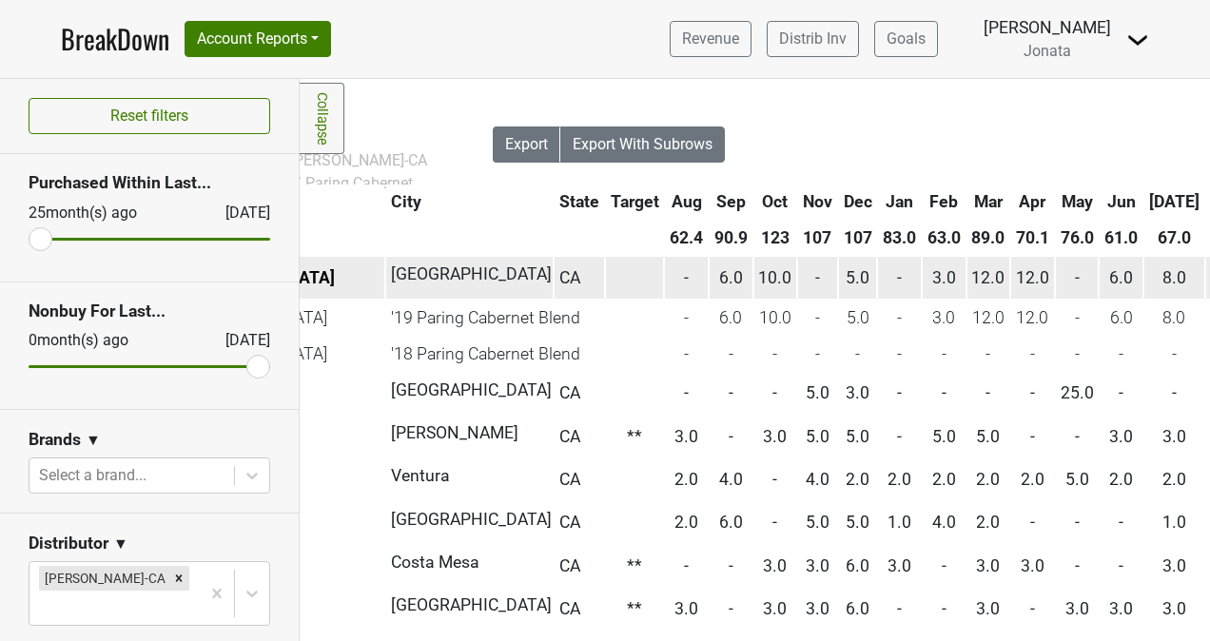
scroll to position [0, 394]
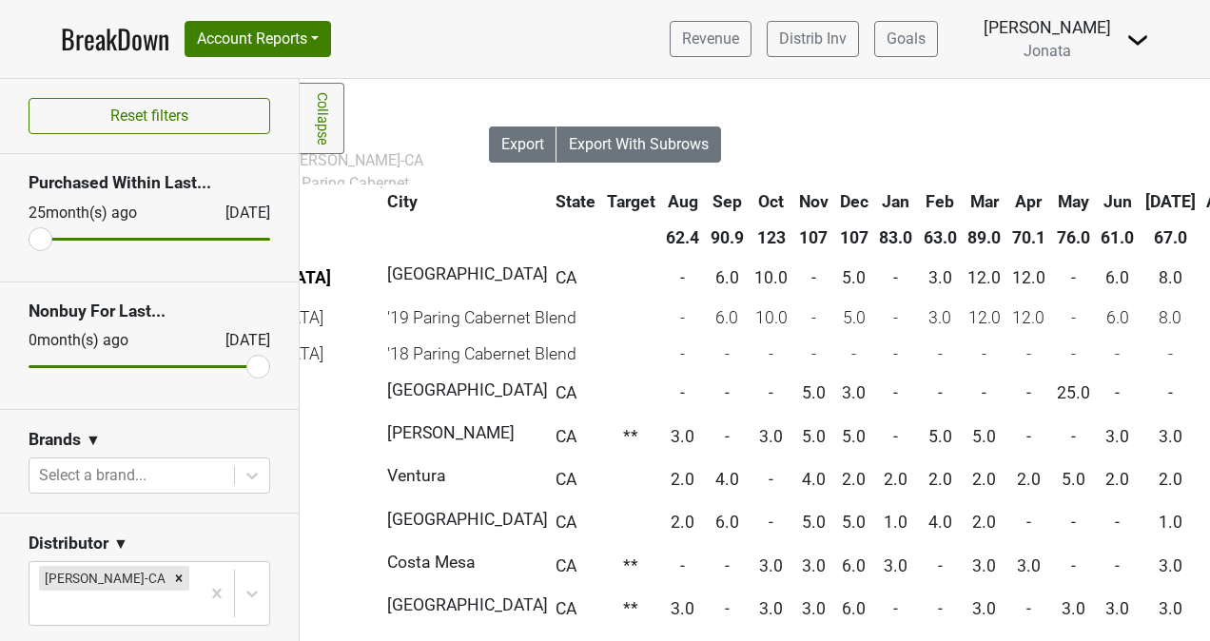
click at [1202, 202] on th "Aug" at bounding box center [1222, 201] width 40 height 34
click at [1202, 205] on th "Aug" at bounding box center [1222, 201] width 40 height 34
click at [1202, 204] on th "Aug" at bounding box center [1222, 201] width 40 height 34
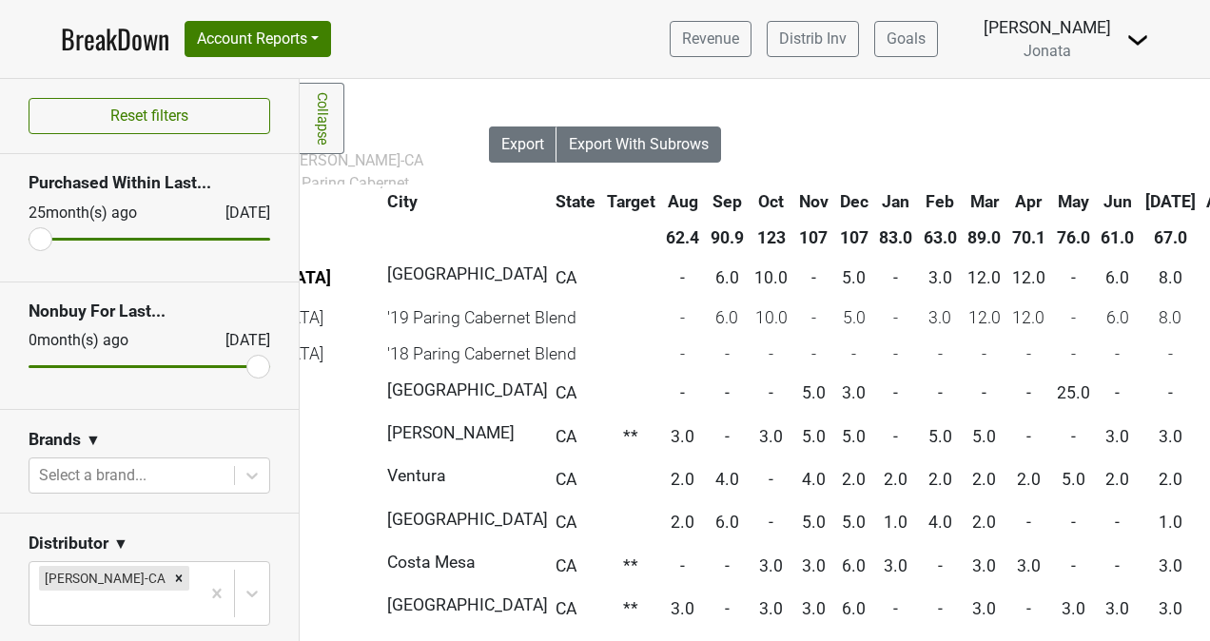
click at [1202, 204] on th "Aug" at bounding box center [1222, 201] width 40 height 34
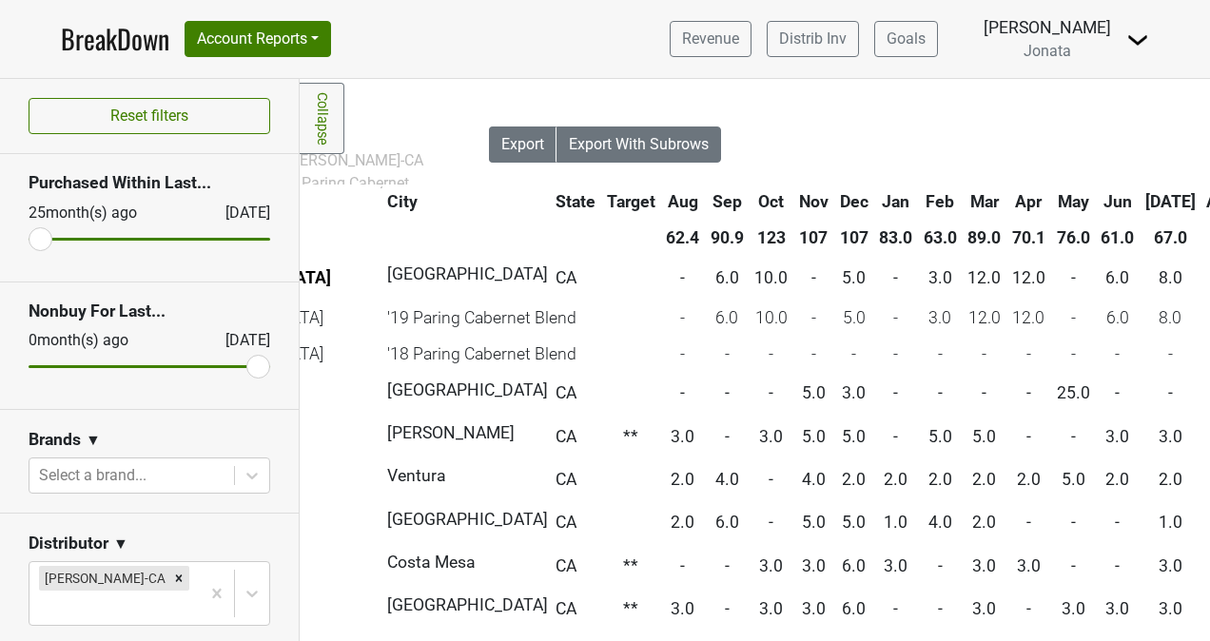
click at [1096, 205] on th "Jun" at bounding box center [1117, 201] width 43 height 34
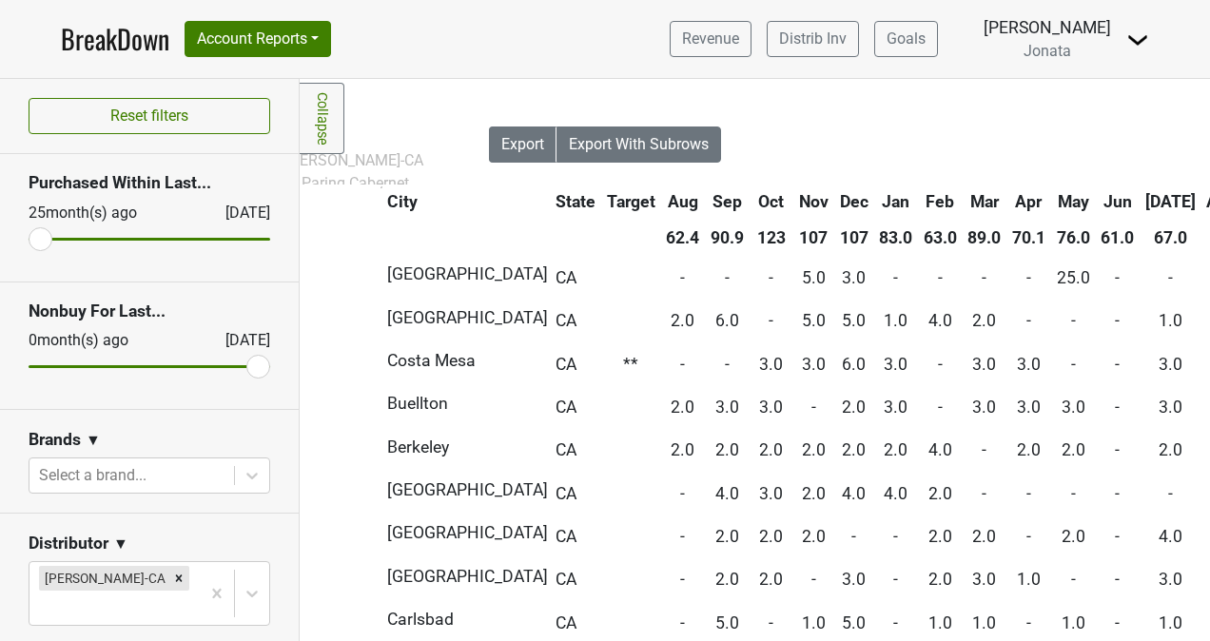
click at [1096, 205] on th "Jun" at bounding box center [1117, 201] width 43 height 34
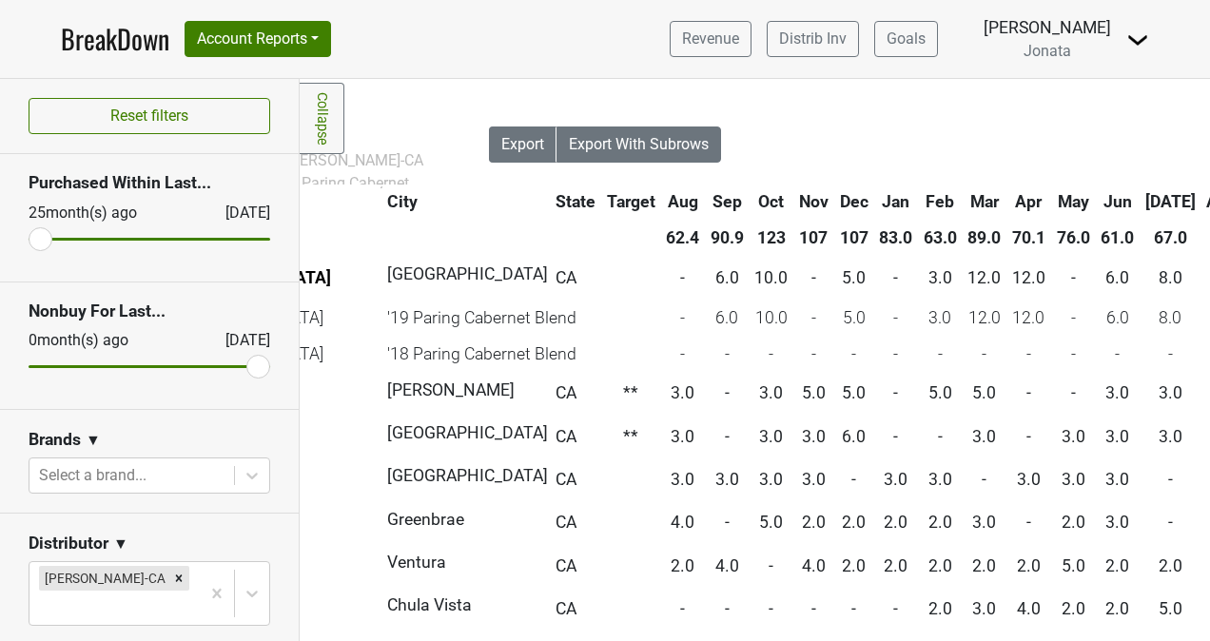
click at [1096, 202] on th "Jun" at bounding box center [1117, 201] width 43 height 34
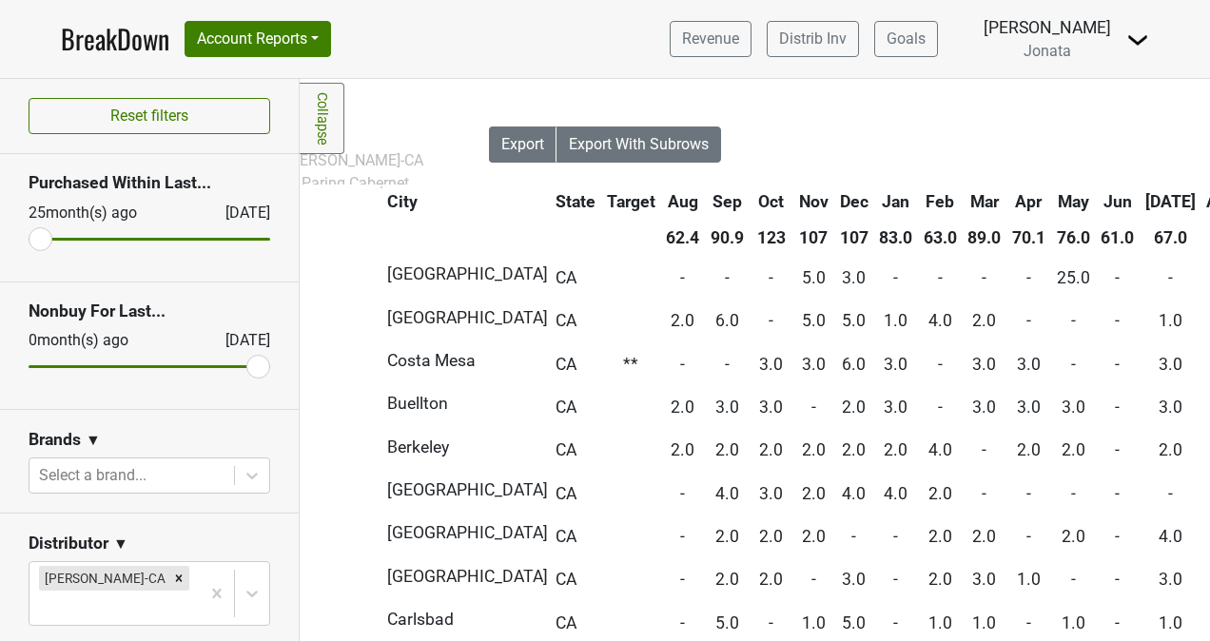
click at [1096, 202] on th "Jun" at bounding box center [1117, 201] width 43 height 34
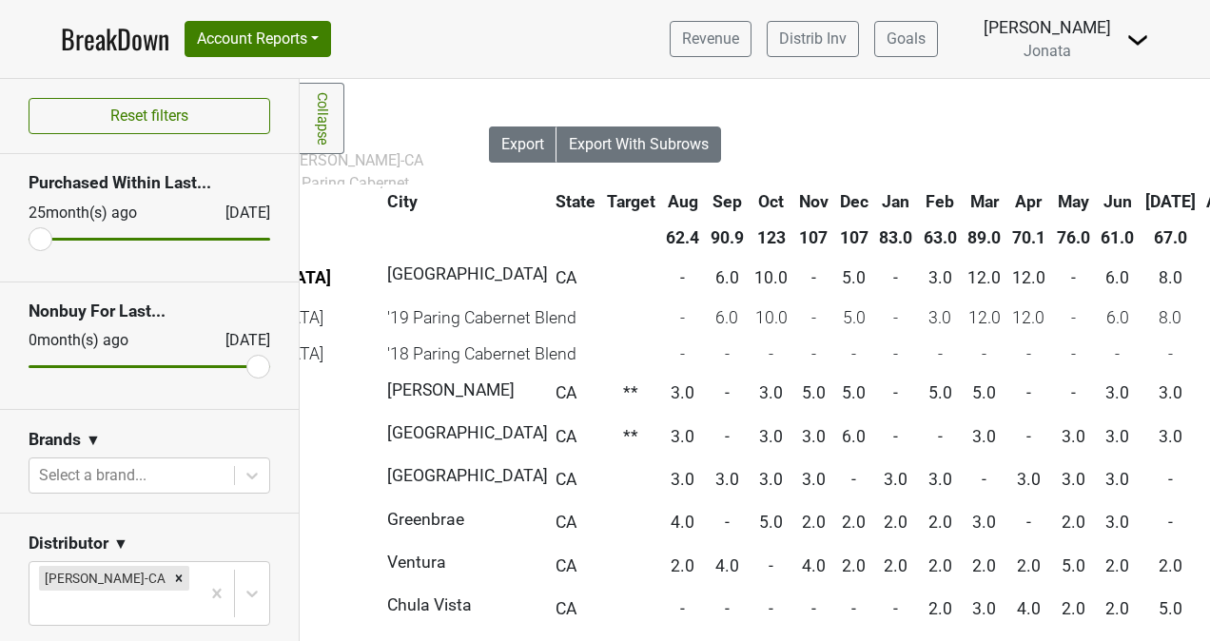
click at [1140, 196] on th "[DATE]" at bounding box center [1170, 201] width 60 height 34
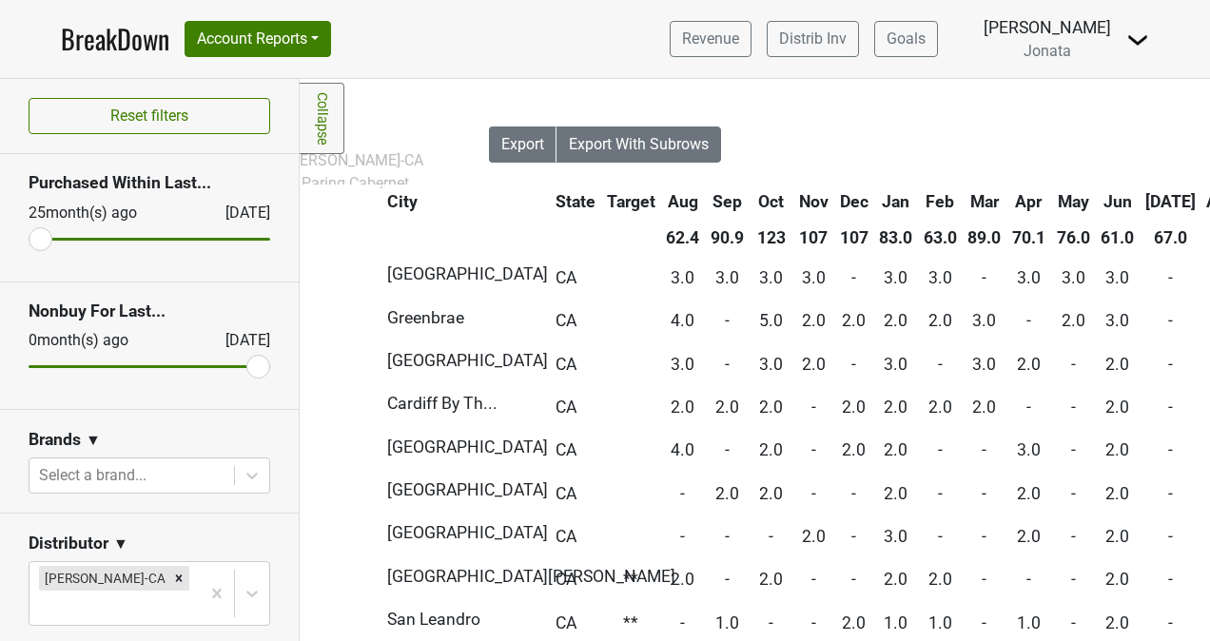
click at [1140, 195] on th "[DATE]" at bounding box center [1170, 201] width 60 height 34
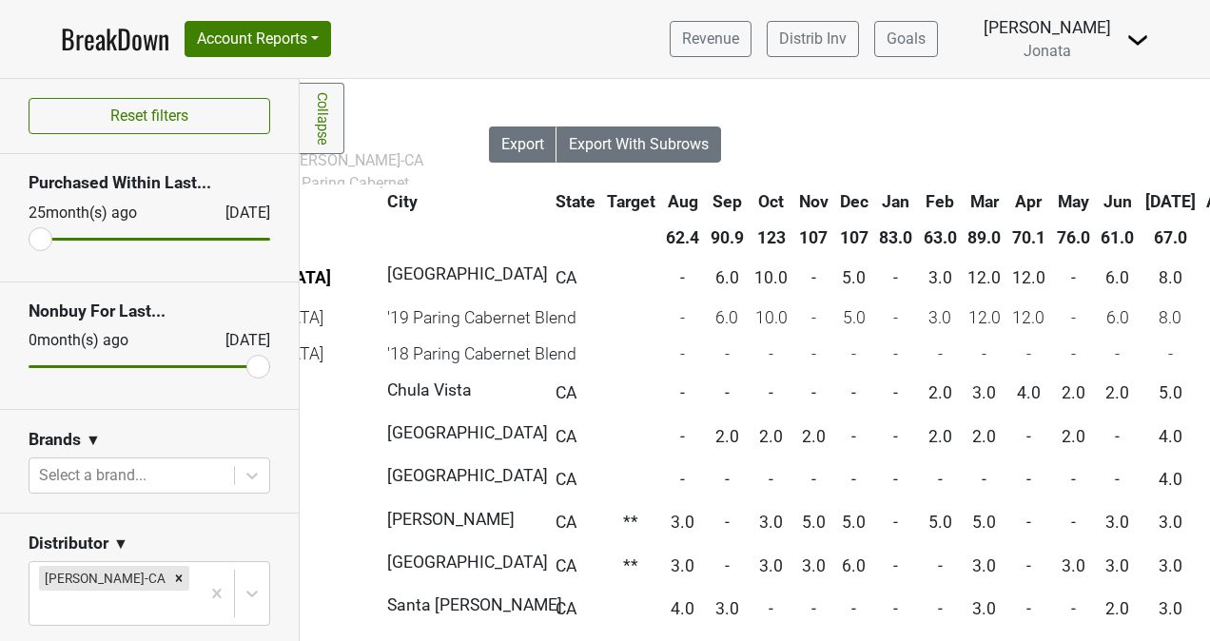
click at [1202, 199] on th "Aug" at bounding box center [1222, 201] width 40 height 34
click at [1202, 198] on th "Aug" at bounding box center [1222, 201] width 40 height 34
click at [1202, 200] on th "Aug" at bounding box center [1222, 201] width 40 height 34
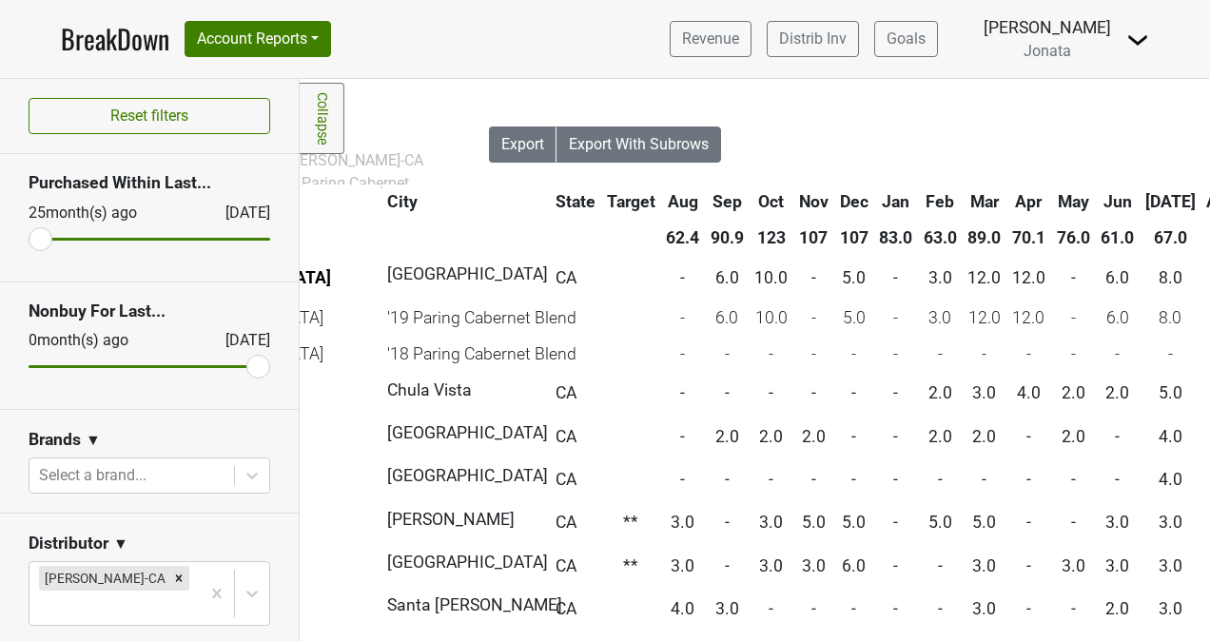
click at [1202, 200] on th "Aug" at bounding box center [1222, 201] width 40 height 34
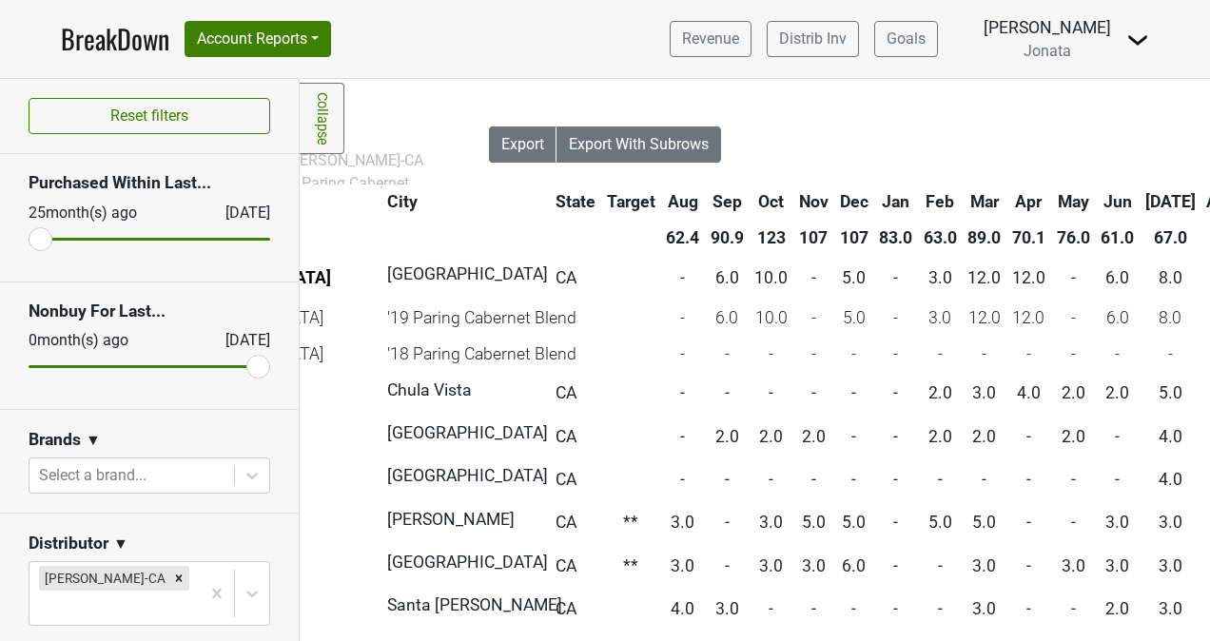
click at [1202, 201] on th "Aug" at bounding box center [1222, 201] width 40 height 34
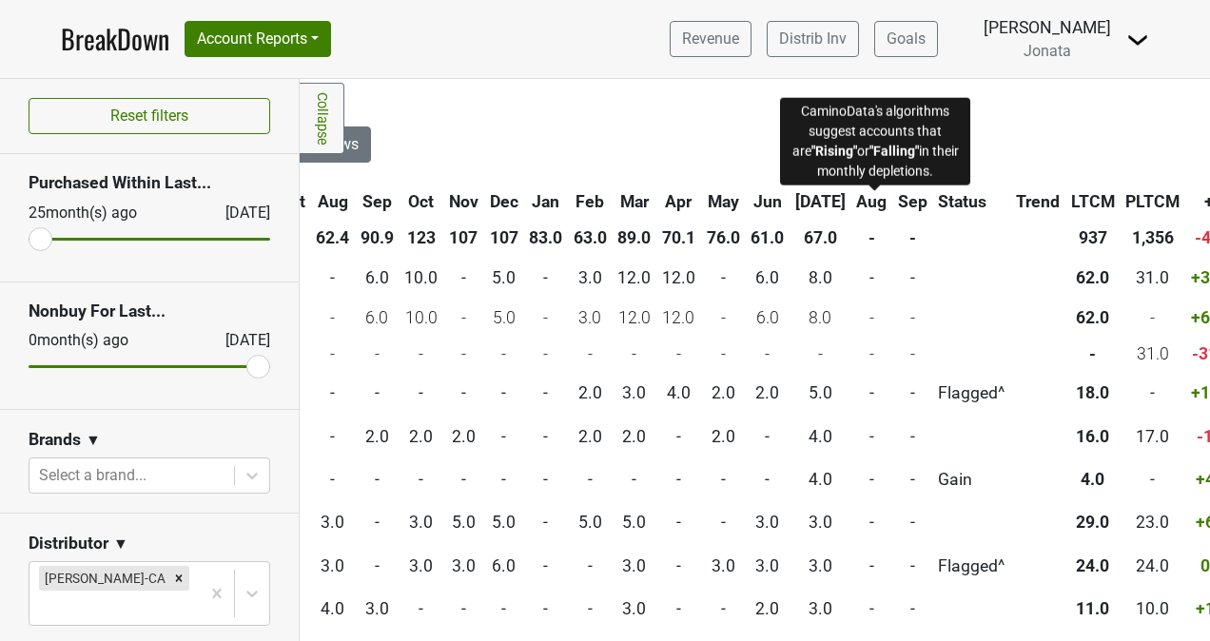
scroll to position [0, 745]
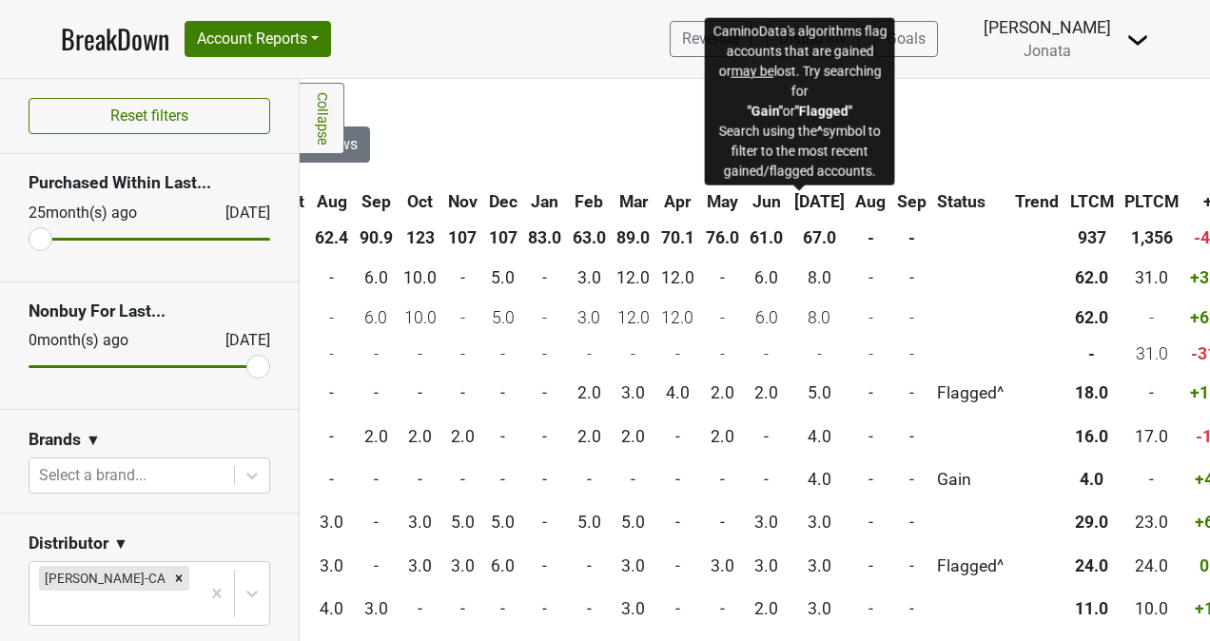
click at [937, 204] on span "Status" at bounding box center [961, 201] width 49 height 19
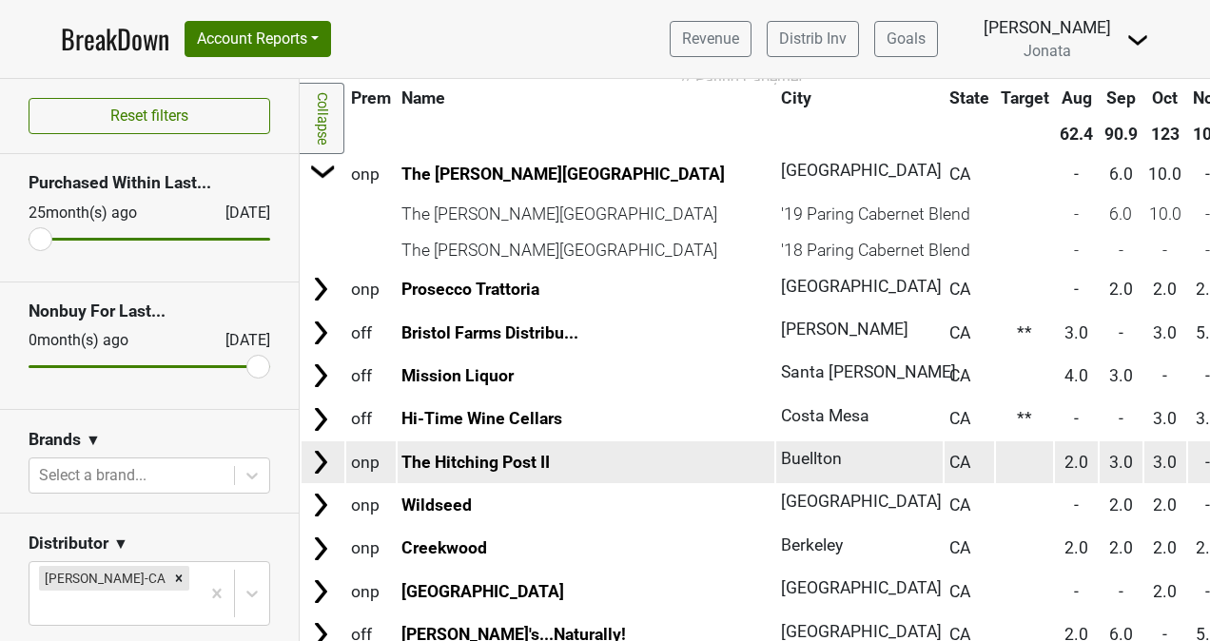
scroll to position [118, 0]
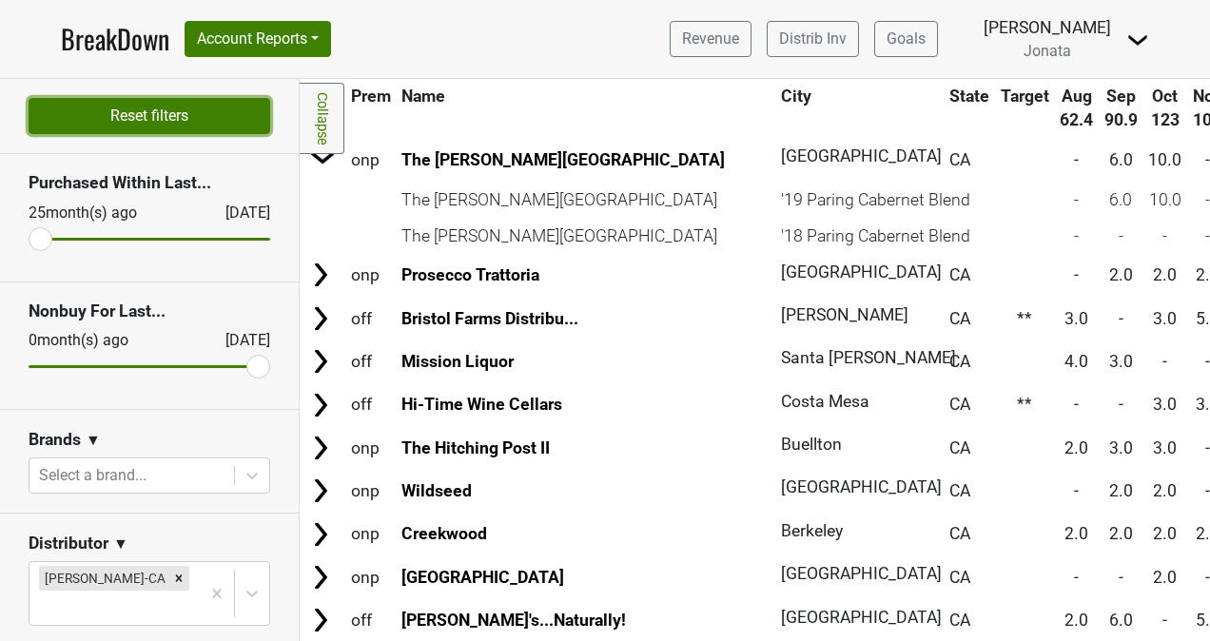
click at [165, 110] on button "Reset filters" at bounding box center [150, 116] width 242 height 36
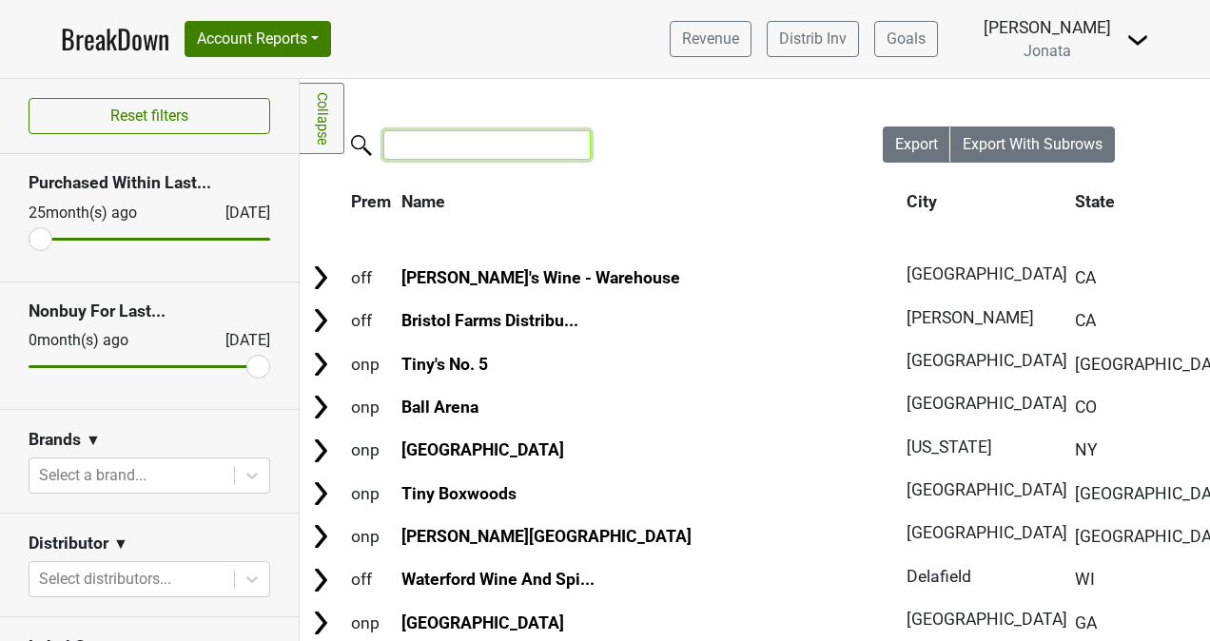
click at [455, 143] on input "search" at bounding box center [486, 144] width 207 height 29
drag, startPoint x: 456, startPoint y: 143, endPoint x: 569, endPoint y: -70, distance: 240.8
click at [569, 0] on html "BreakDown Account Reports SuperRanker Map Award Progress Chain Compliance CRM N…" at bounding box center [605, 320] width 1210 height 641
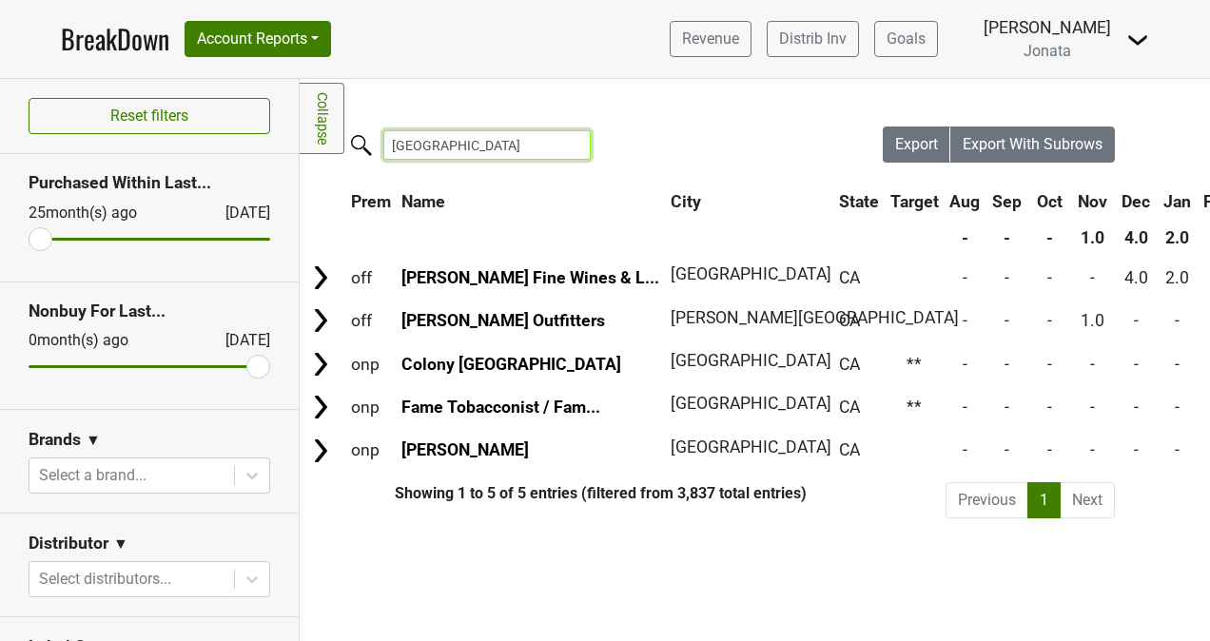
click at [495, 134] on input "[GEOGRAPHIC_DATA]" at bounding box center [486, 144] width 207 height 29
type input "p"
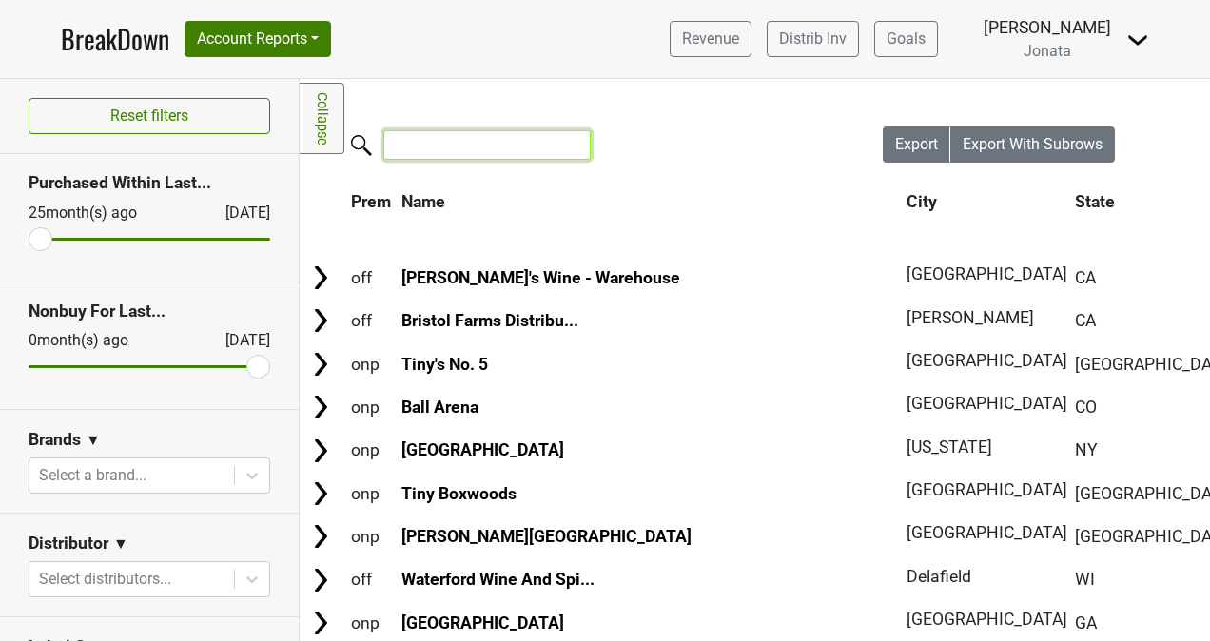
type input "m"
click at [495, 134] on input "search" at bounding box center [486, 144] width 207 height 29
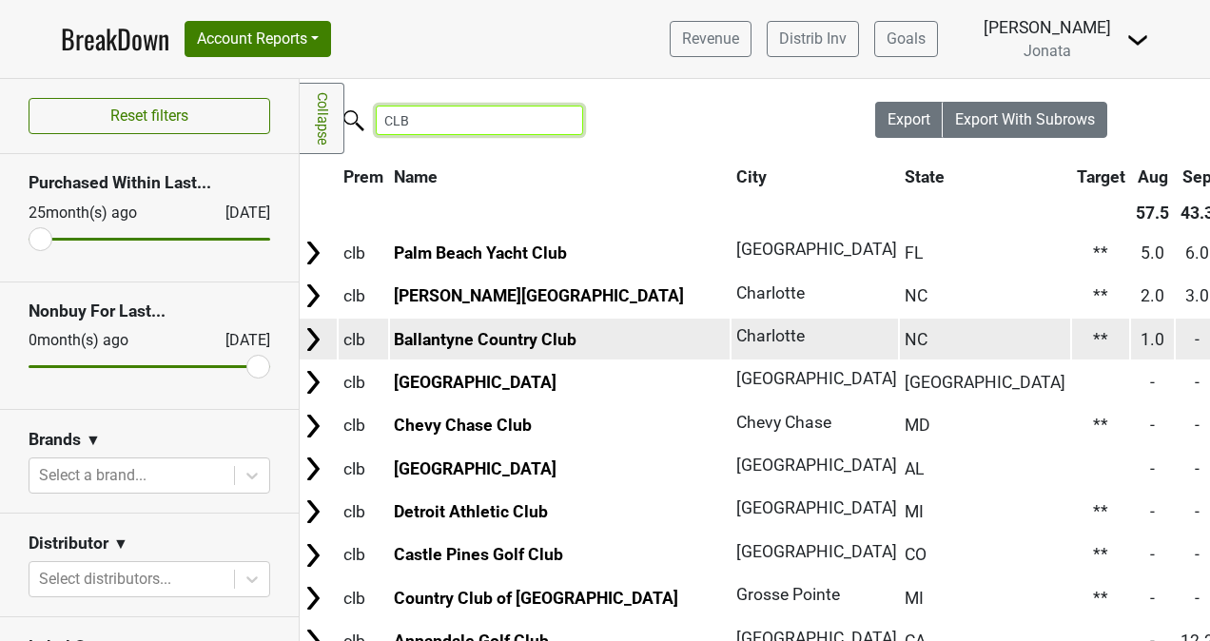
scroll to position [0, 8]
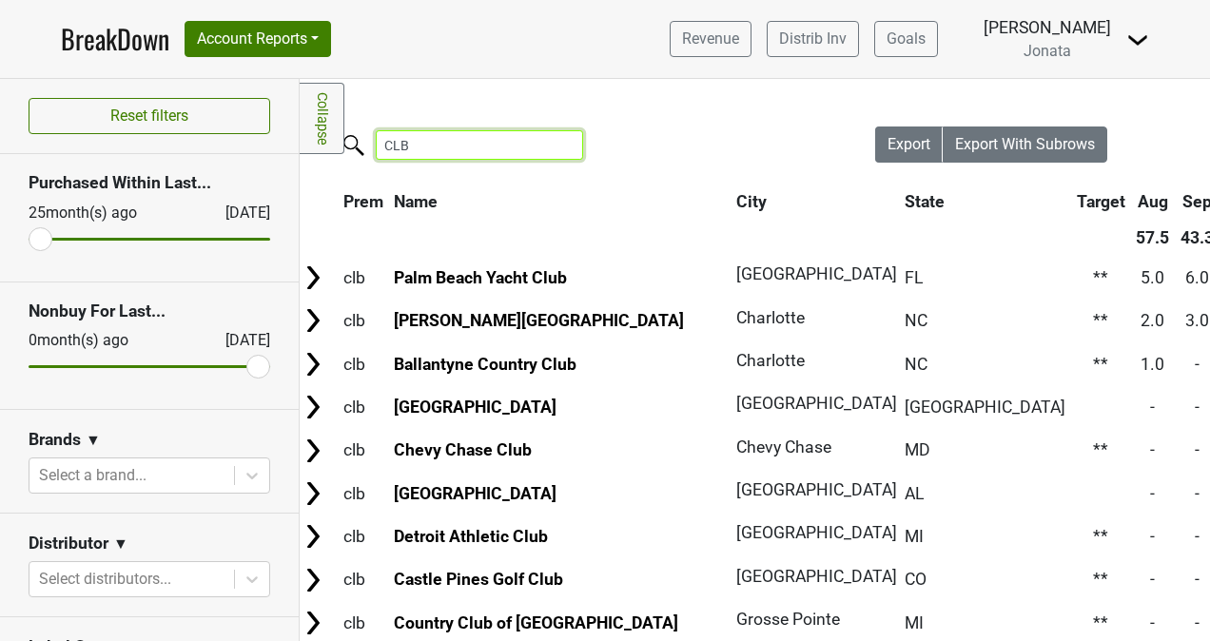
type input "CLB"
click at [900, 194] on th "State" at bounding box center [985, 201] width 170 height 34
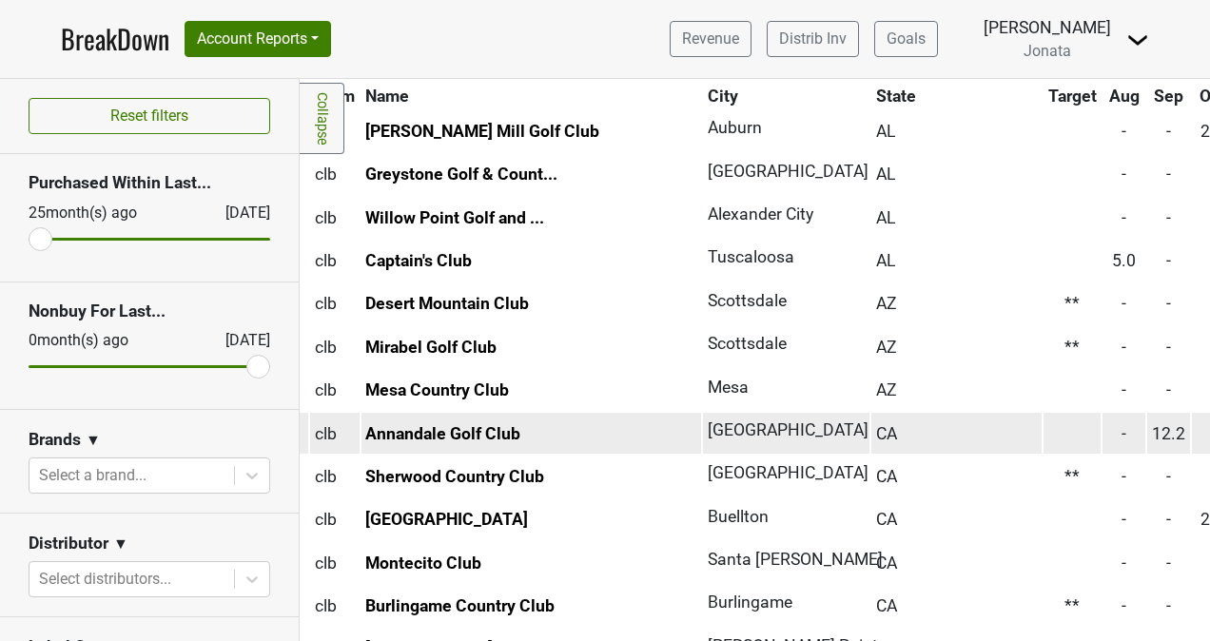
scroll to position [273, 37]
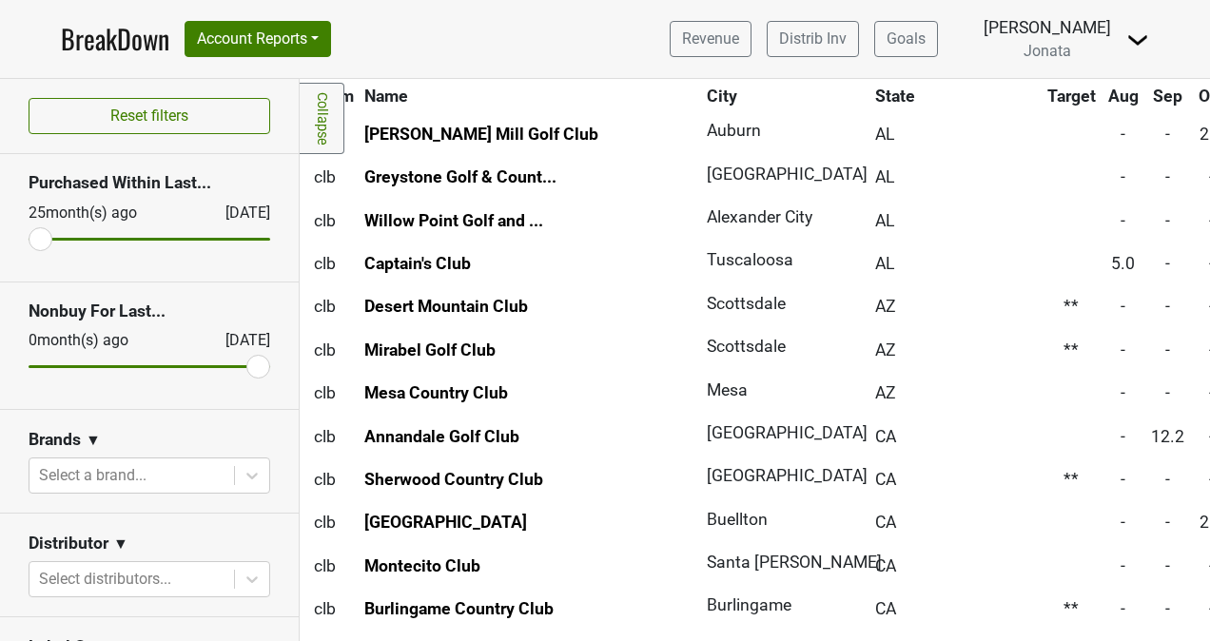
click at [1135, 40] on img at bounding box center [1137, 40] width 23 height 23
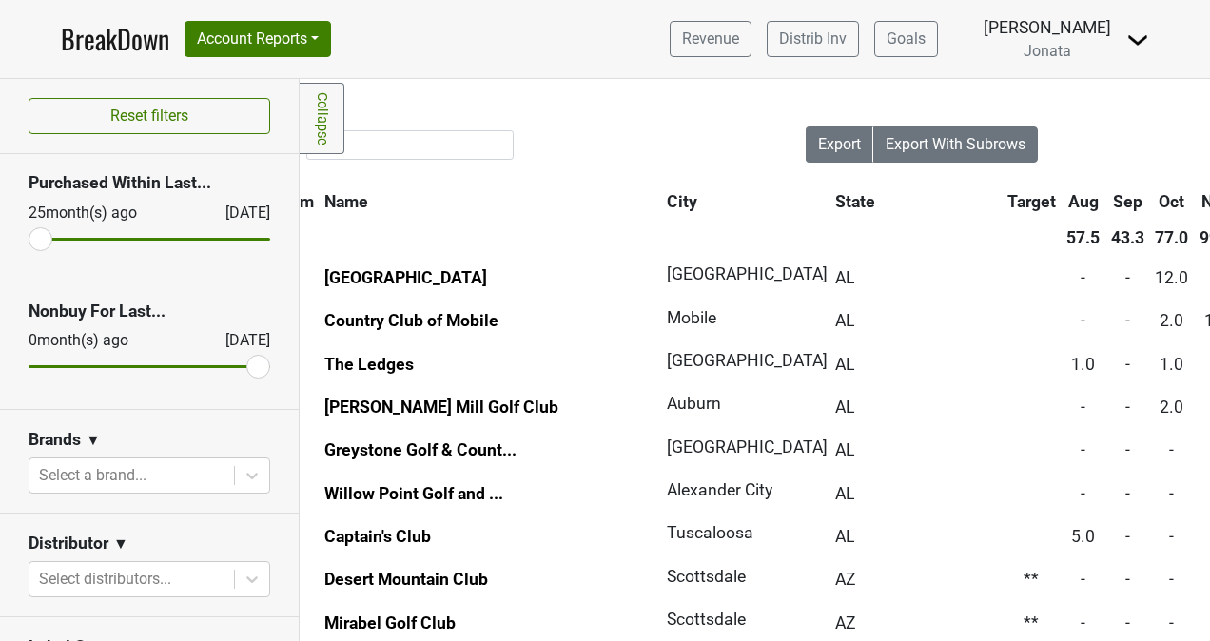
scroll to position [0, 71]
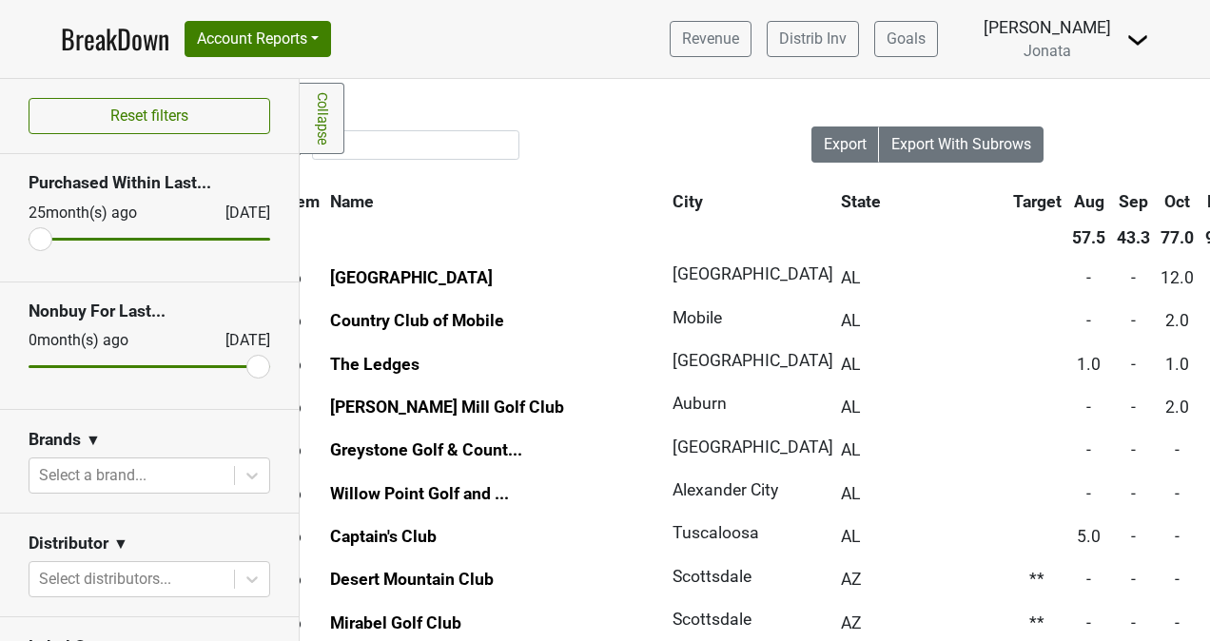
click at [668, 199] on th "City" at bounding box center [746, 201] width 157 height 34
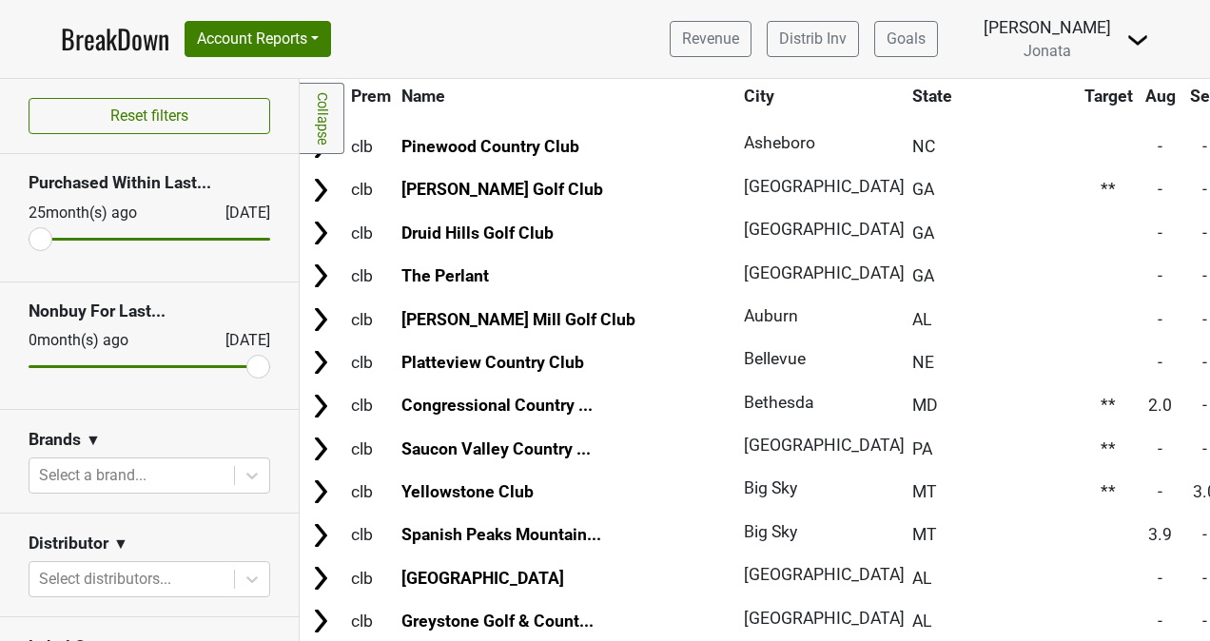
scroll to position [0, 0]
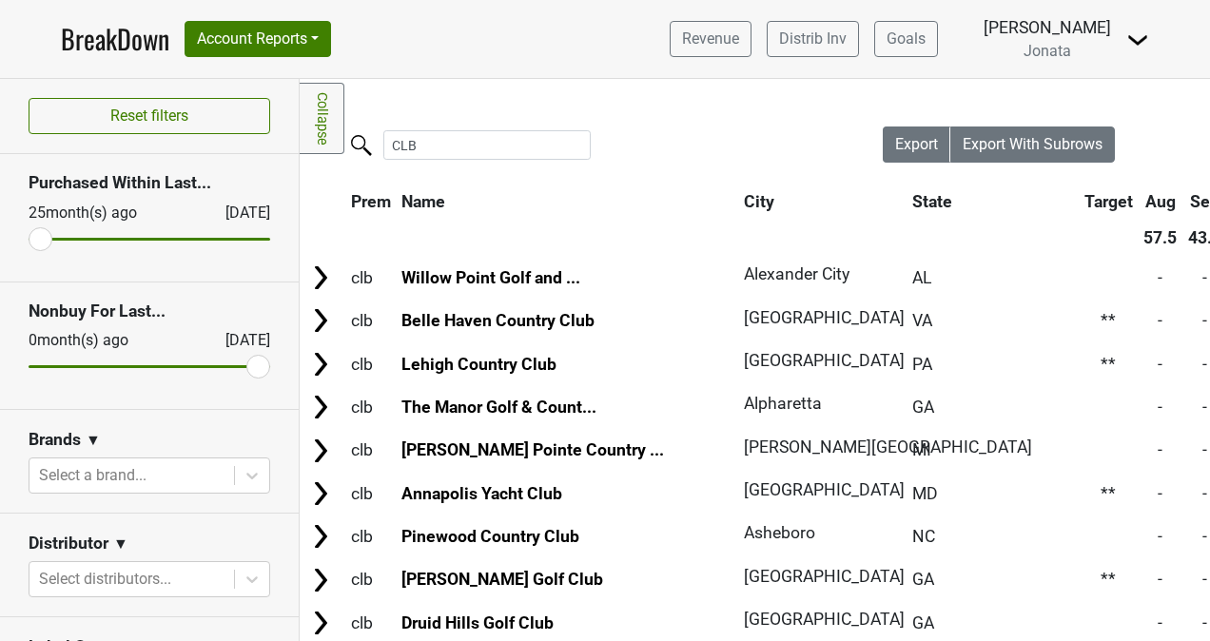
click at [563, 20] on nav "BreakDown Account Reports SuperRanker Map Award Progress Chain Compliance CRM N…" at bounding box center [605, 39] width 1118 height 78
click at [644, 72] on nav "BreakDown Account Reports SuperRanker Map Award Progress Chain Compliance CRM N…" at bounding box center [605, 39] width 1118 height 78
